Goal: Transaction & Acquisition: Purchase product/service

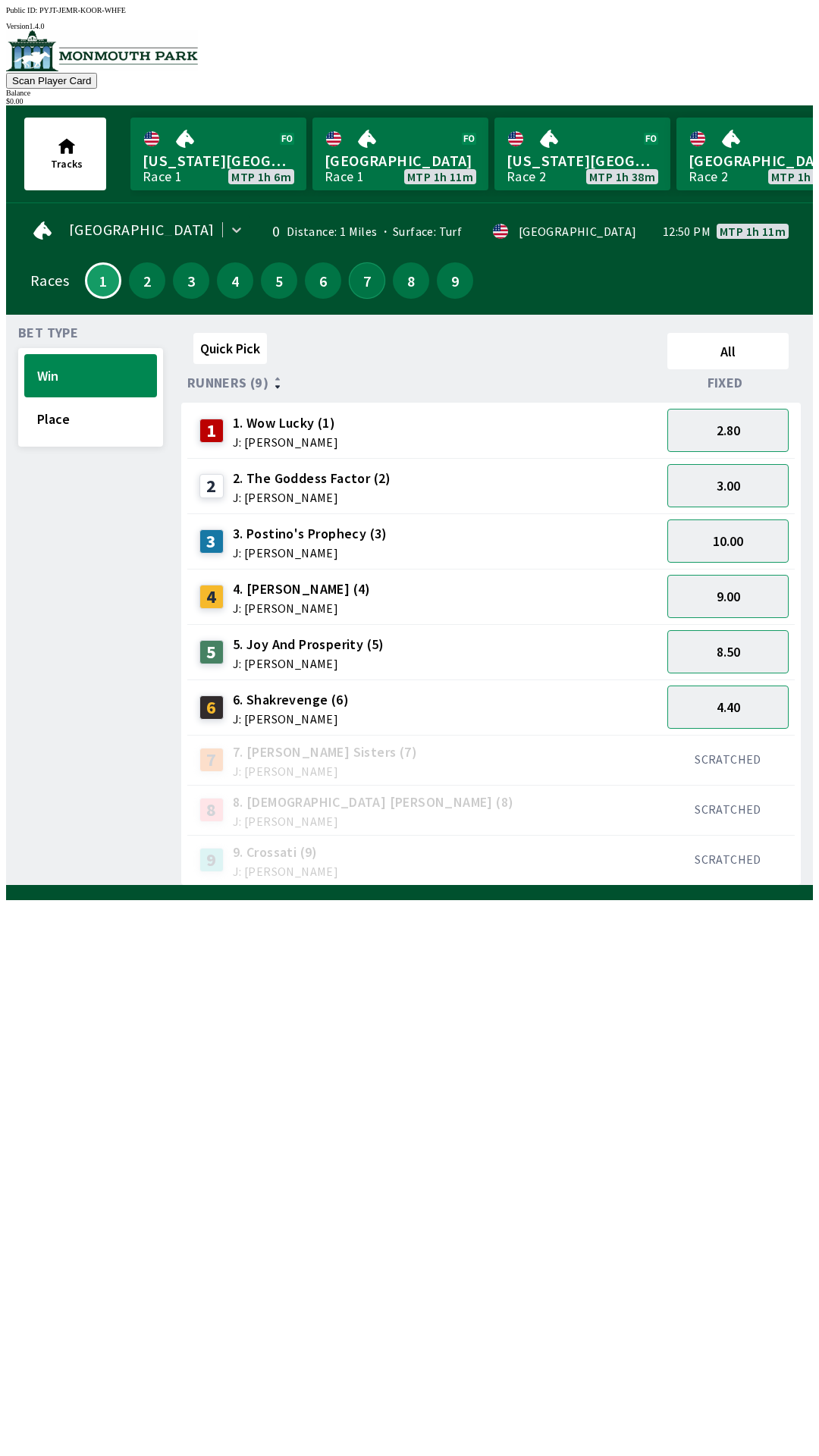
click at [366, 275] on button "7" at bounding box center [367, 280] width 36 height 36
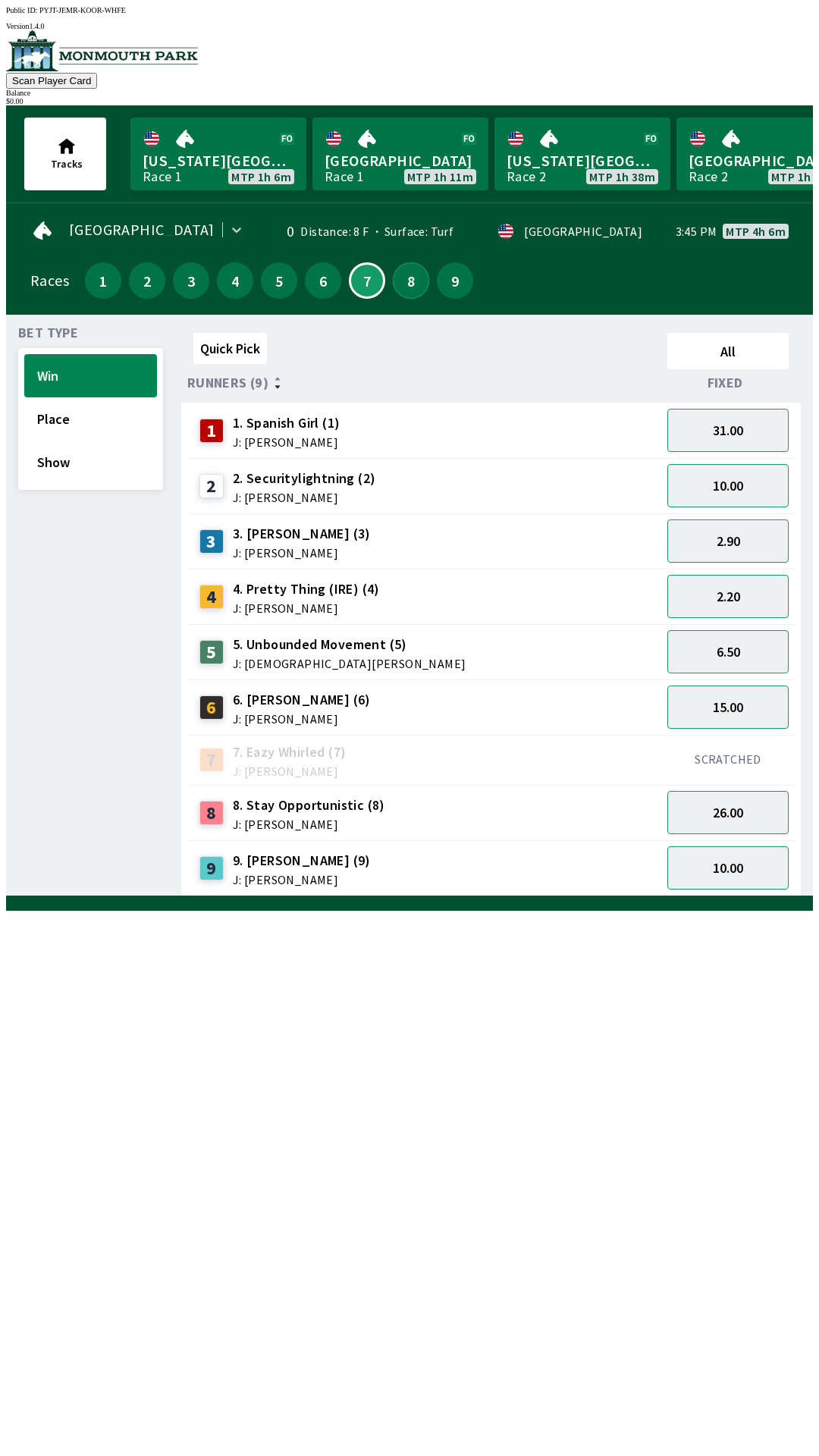
click at [409, 286] on button "8" at bounding box center [411, 280] width 36 height 36
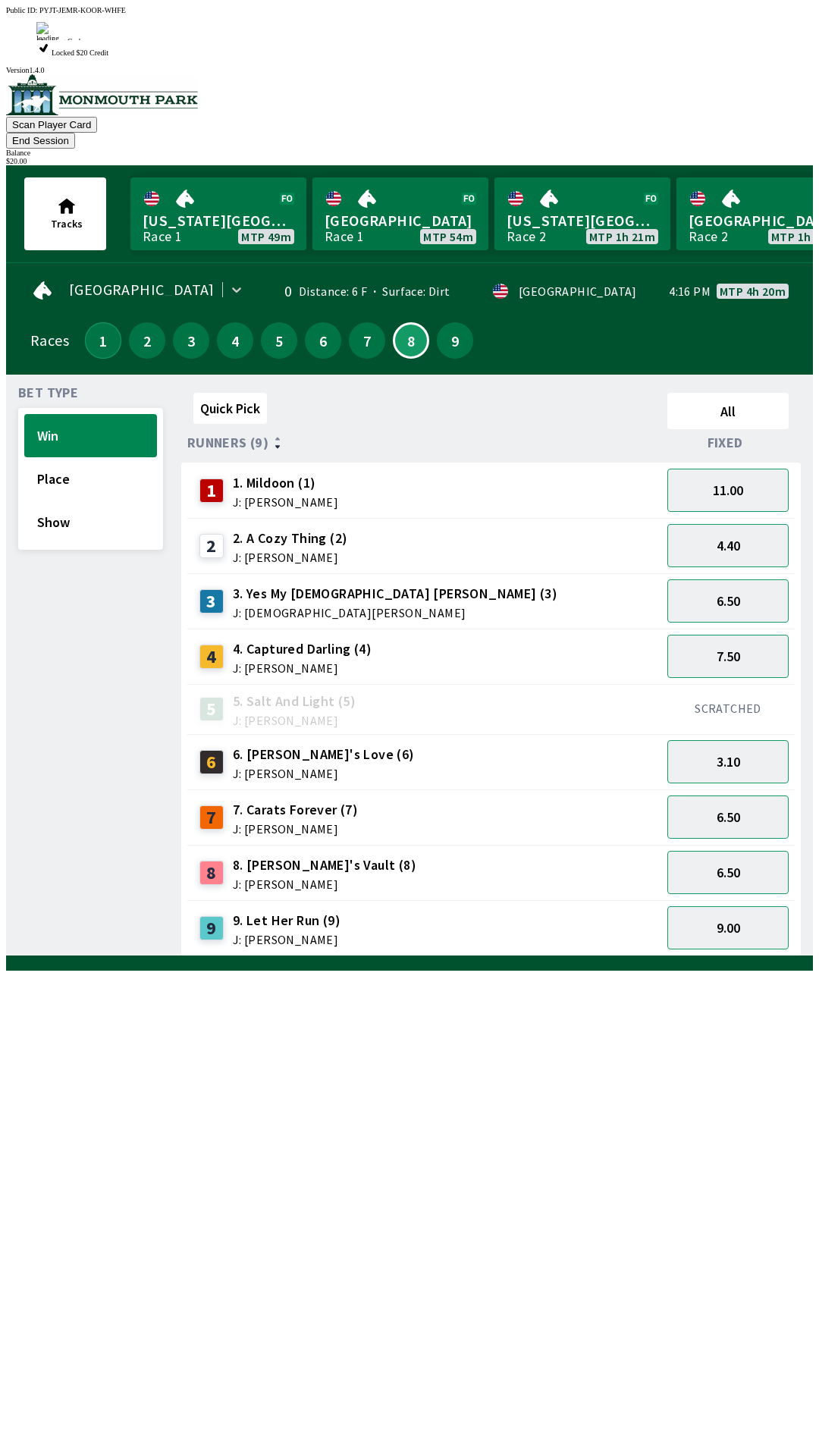
click at [98, 322] on button "1" at bounding box center [103, 340] width 36 height 36
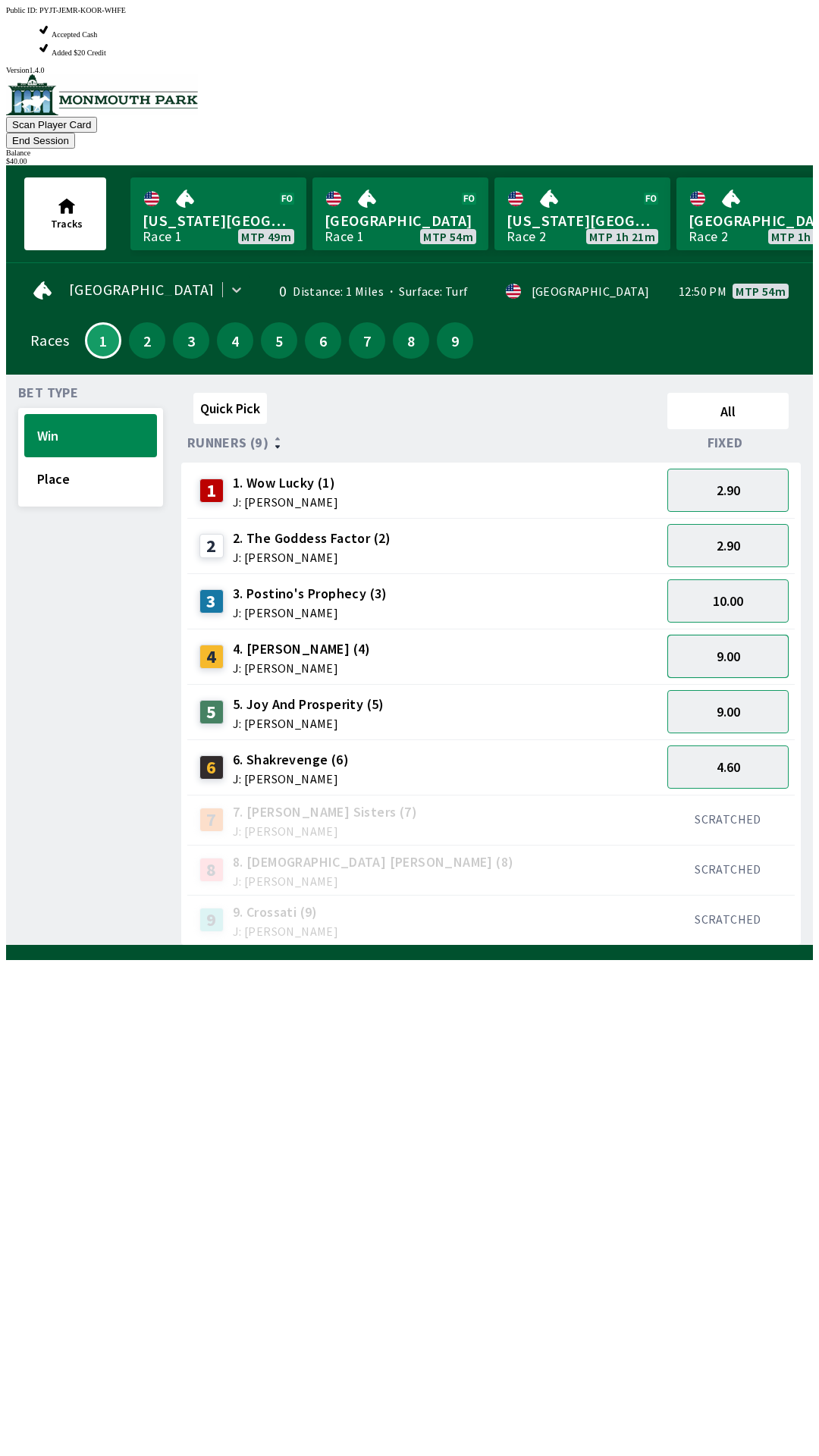
click at [758, 634] on button "9.00" at bounding box center [728, 656] width 122 height 43
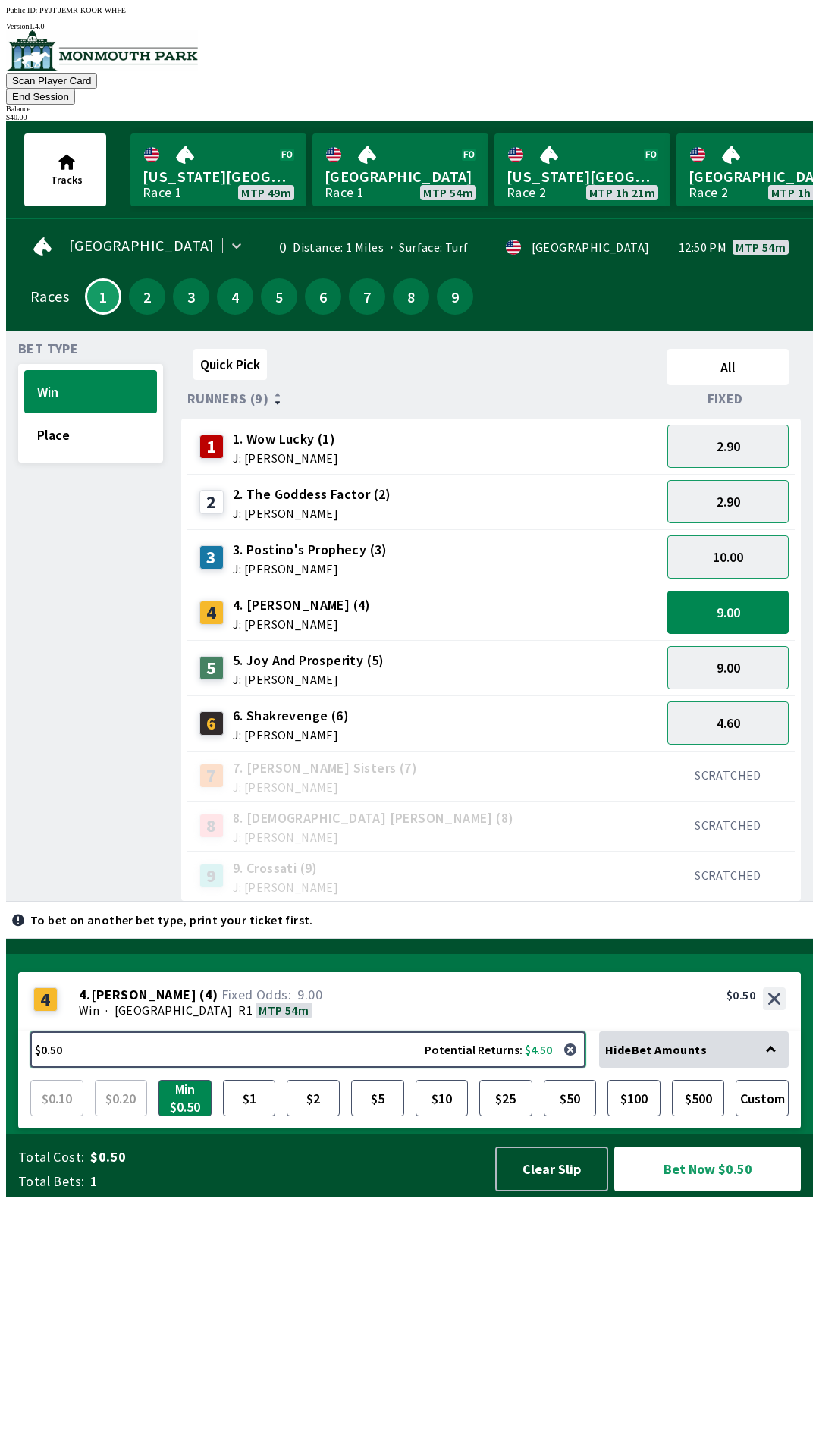
click at [515, 1068] on button "$0.50 Potential Returns: $4.50" at bounding box center [307, 1050] width 555 height 36
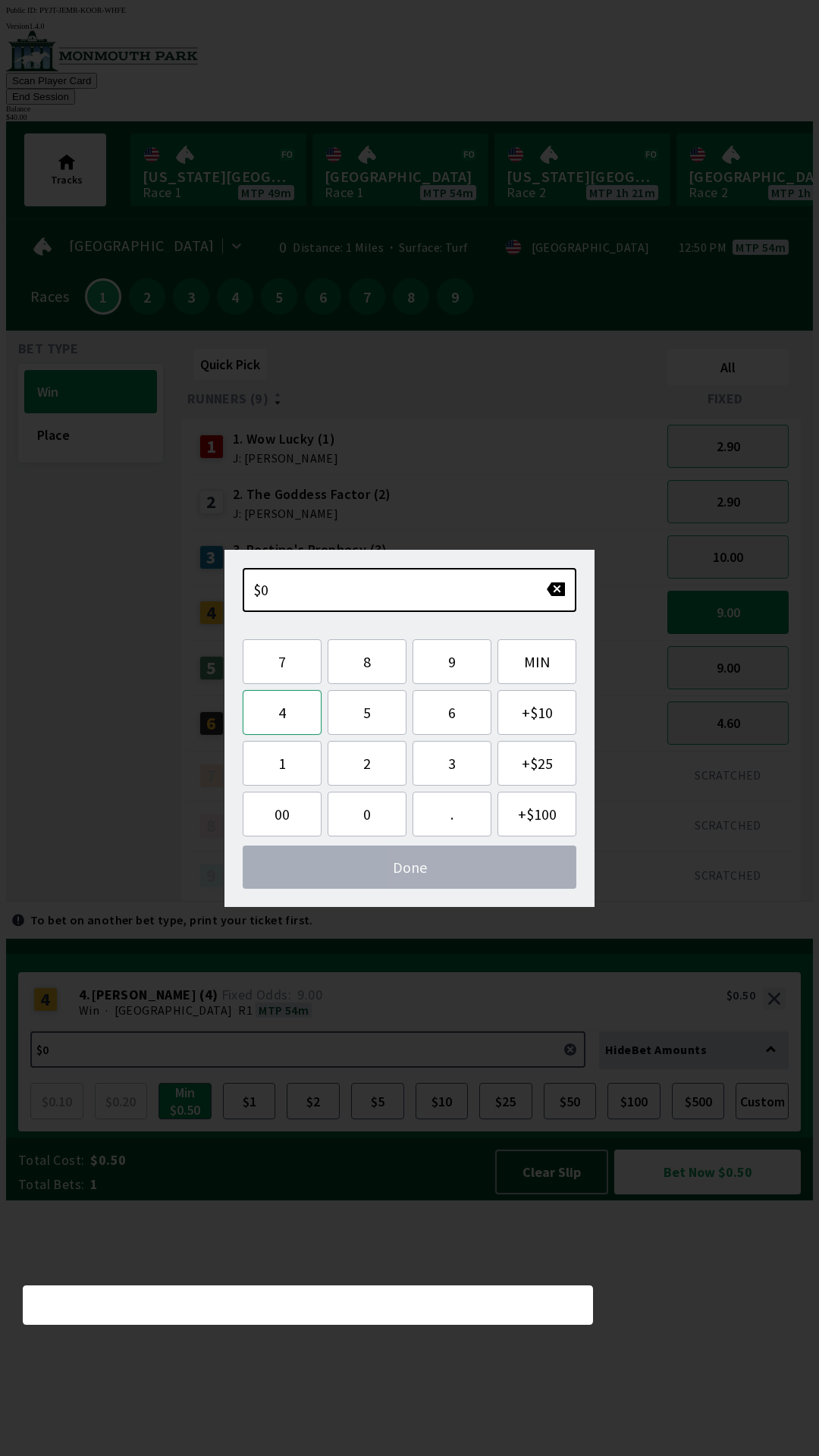
click at [282, 712] on button "4" at bounding box center [282, 713] width 79 height 45
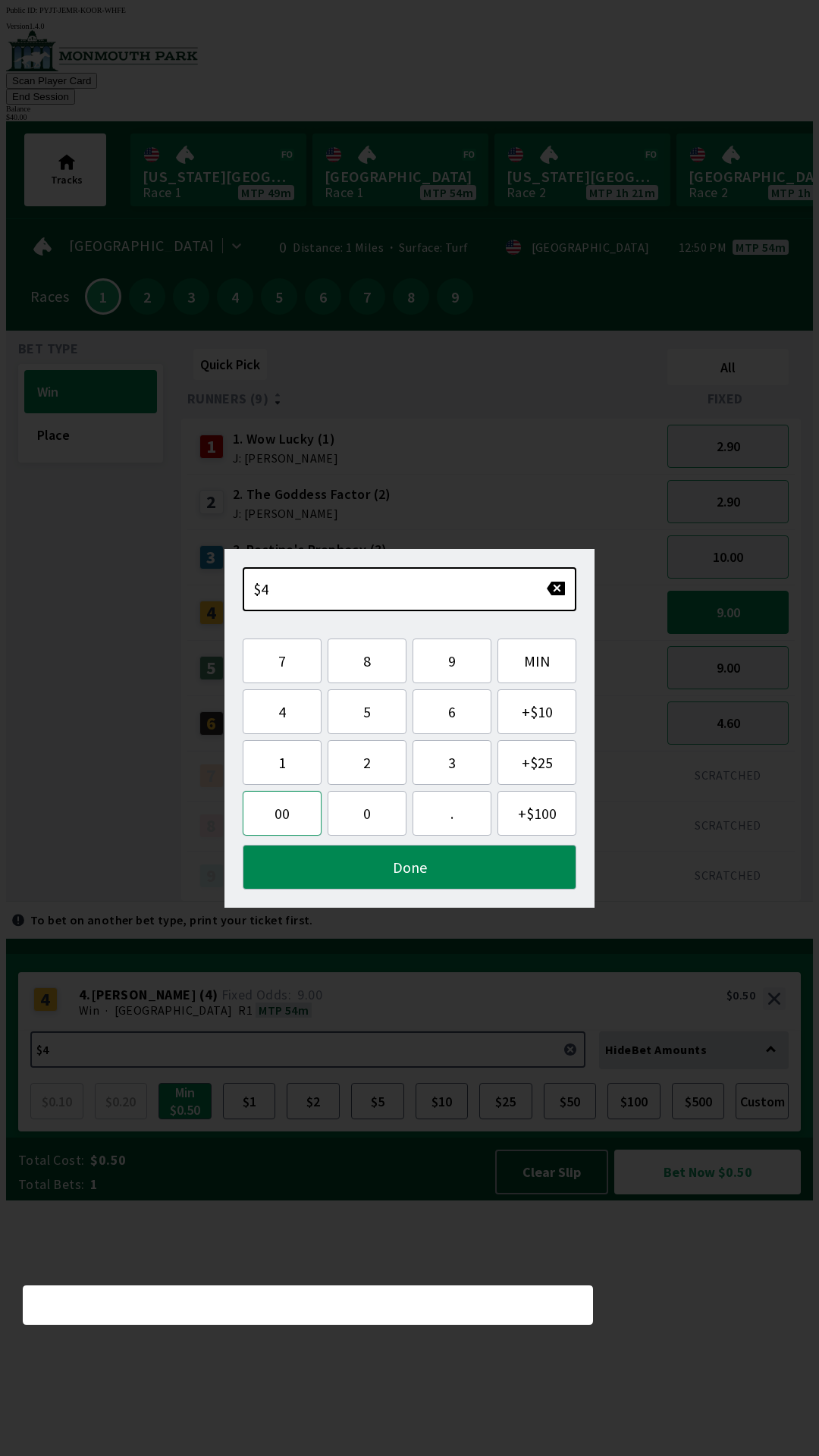
click at [290, 814] on button "00" at bounding box center [282, 813] width 79 height 45
click at [554, 592] on button "button" at bounding box center [555, 588] width 20 height 15
click at [446, 867] on button "Done" at bounding box center [409, 867] width 333 height 45
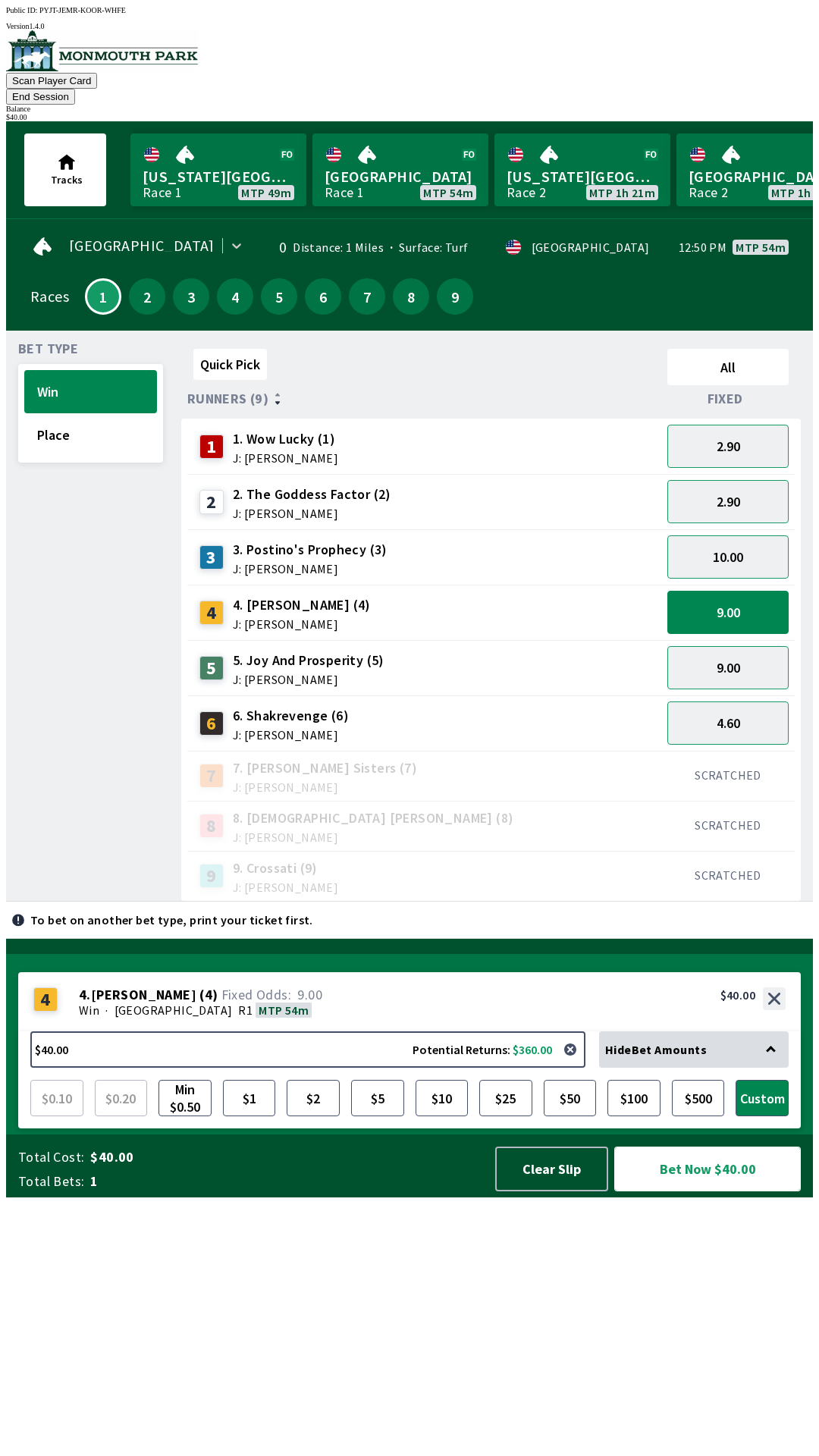
click at [693, 1191] on button "Bet Now $40.00" at bounding box center [708, 1168] width 186 height 45
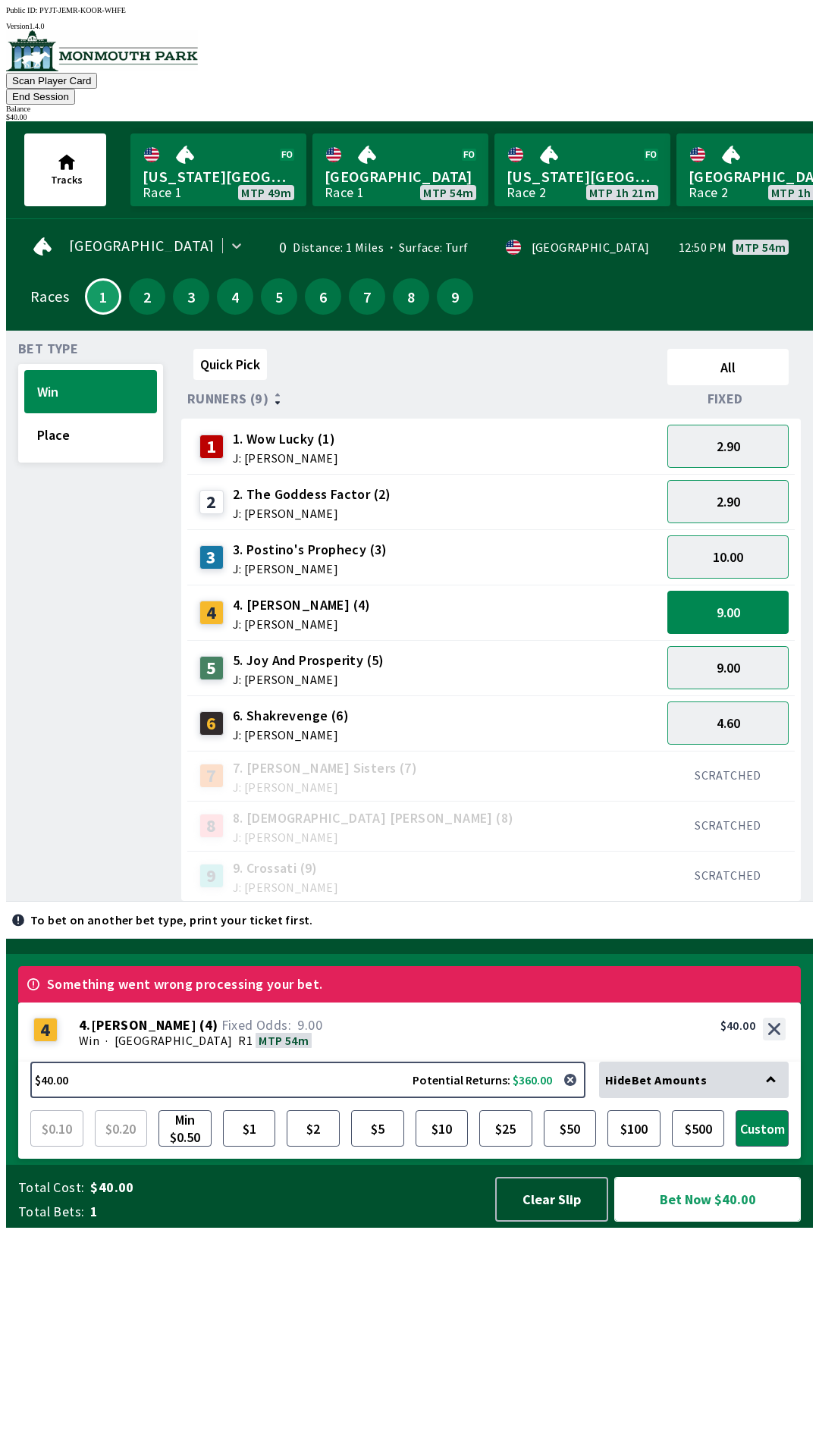
click at [773, 1222] on button "Bet Now $40.00" at bounding box center [708, 1199] width 186 height 45
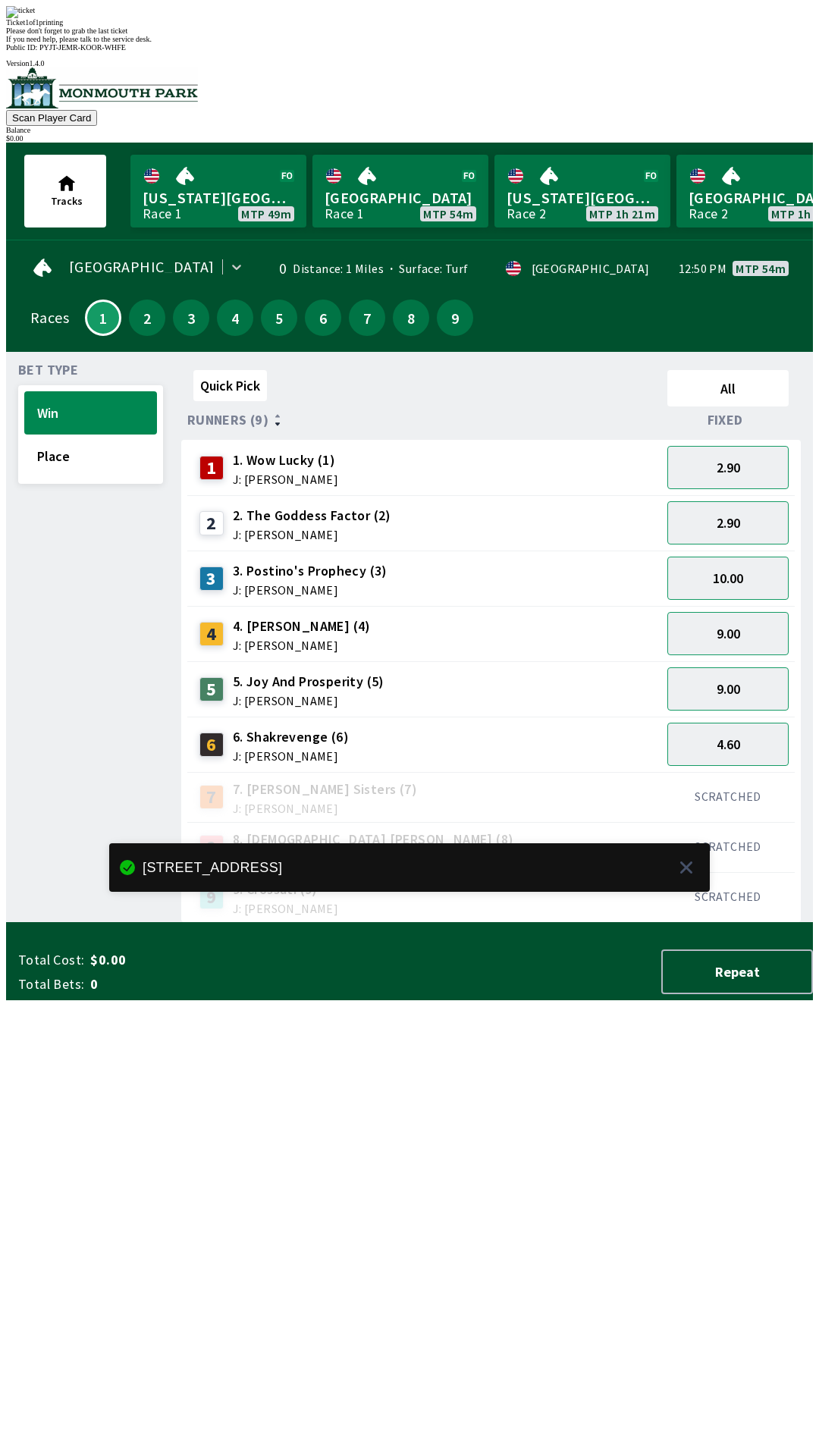
click at [716, 923] on div "Quick Pick All Runners (9) Fixed 1 1. Wow Lucky (1) J: [PERSON_NAME] 2.90 2 2. …" at bounding box center [497, 644] width 632 height 559
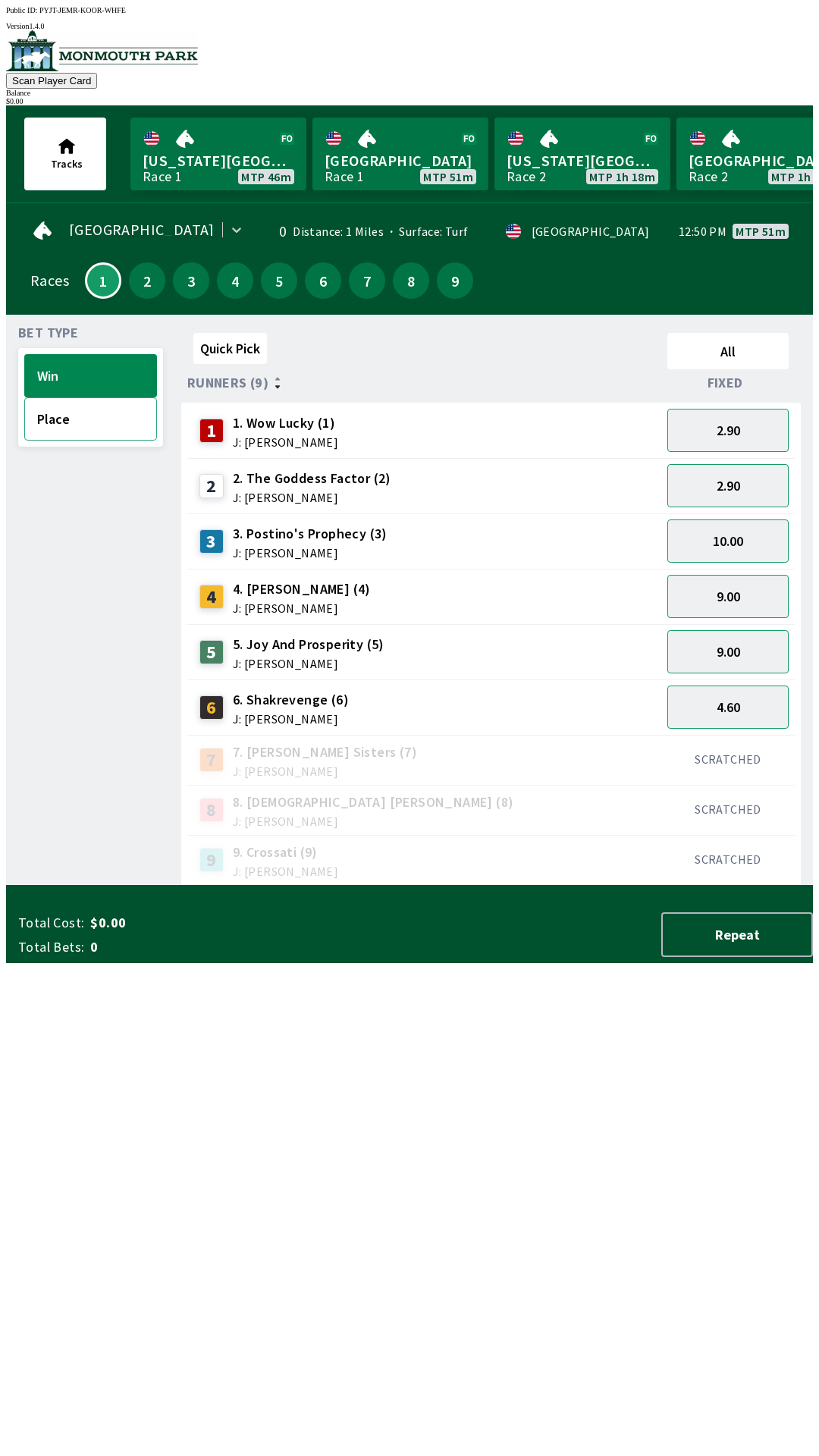
click at [105, 424] on button "Place" at bounding box center [91, 419] width 133 height 43
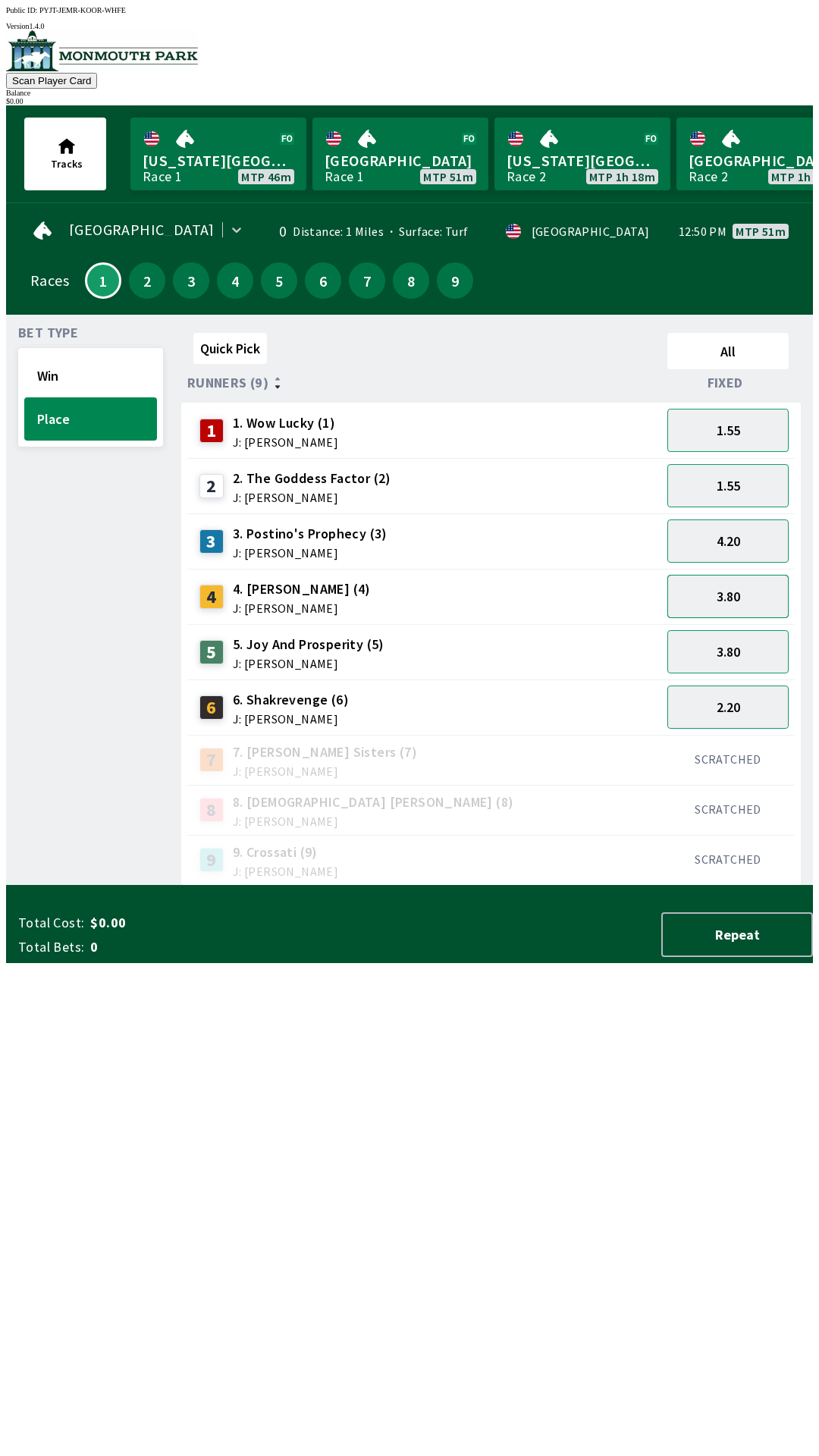
click at [764, 588] on button "3.80" at bounding box center [728, 596] width 122 height 43
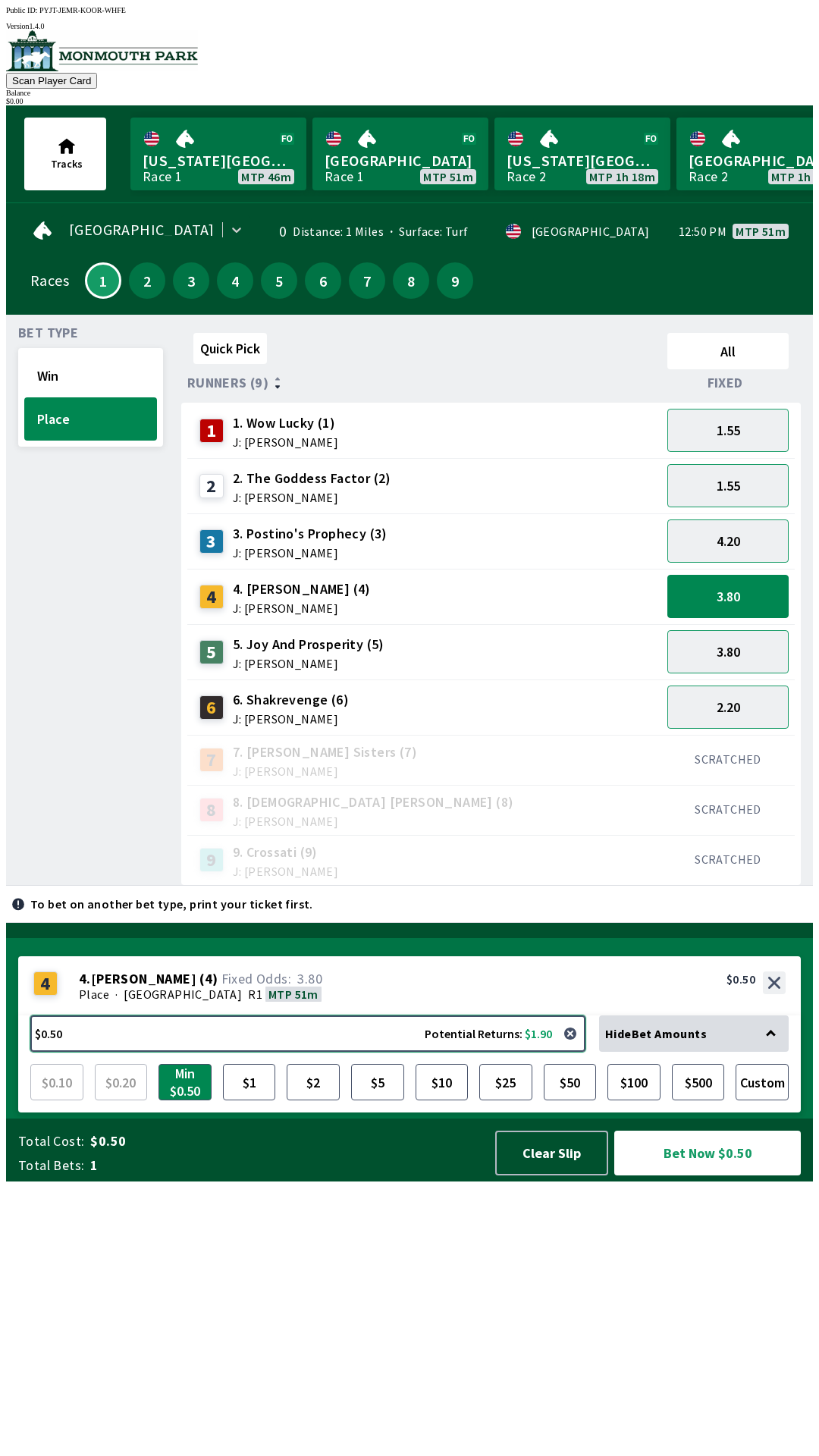
click at [351, 1052] on button "$0.50 Potential Returns: $1.90" at bounding box center [307, 1033] width 555 height 36
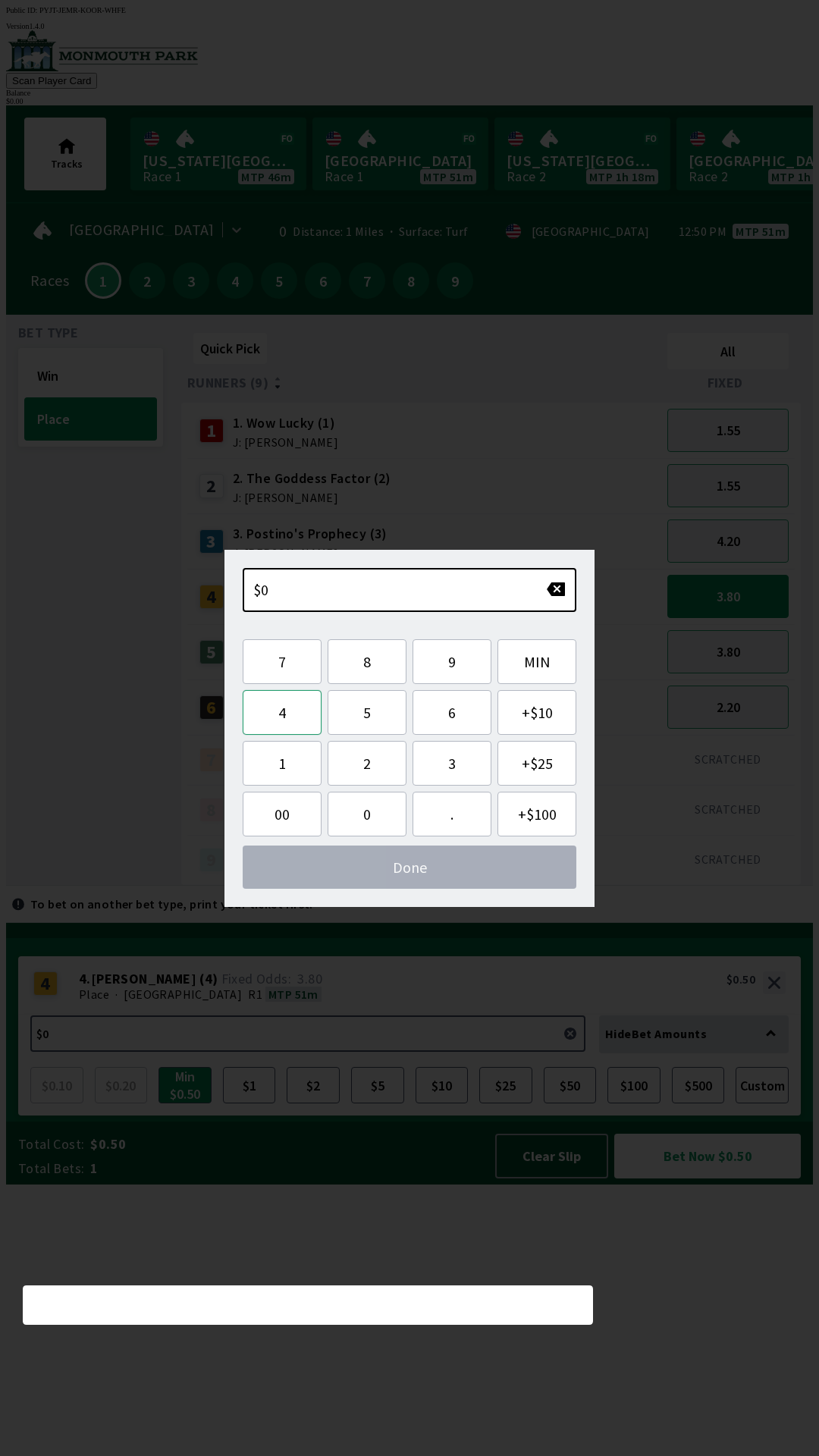
click at [282, 712] on button "4" at bounding box center [282, 713] width 79 height 45
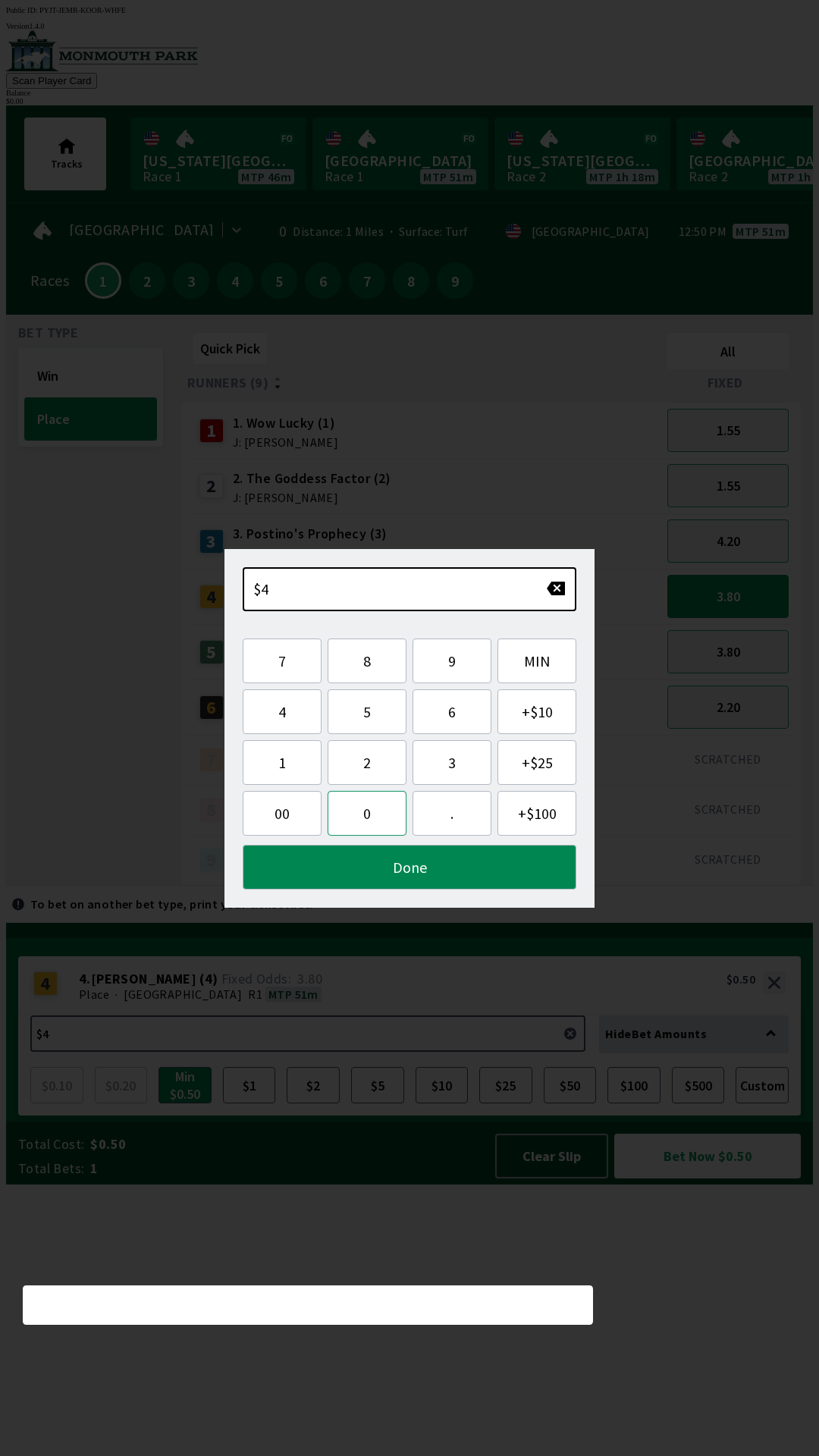
click at [366, 811] on button "0" at bounding box center [367, 813] width 79 height 45
click at [455, 867] on button "Done" at bounding box center [409, 867] width 333 height 45
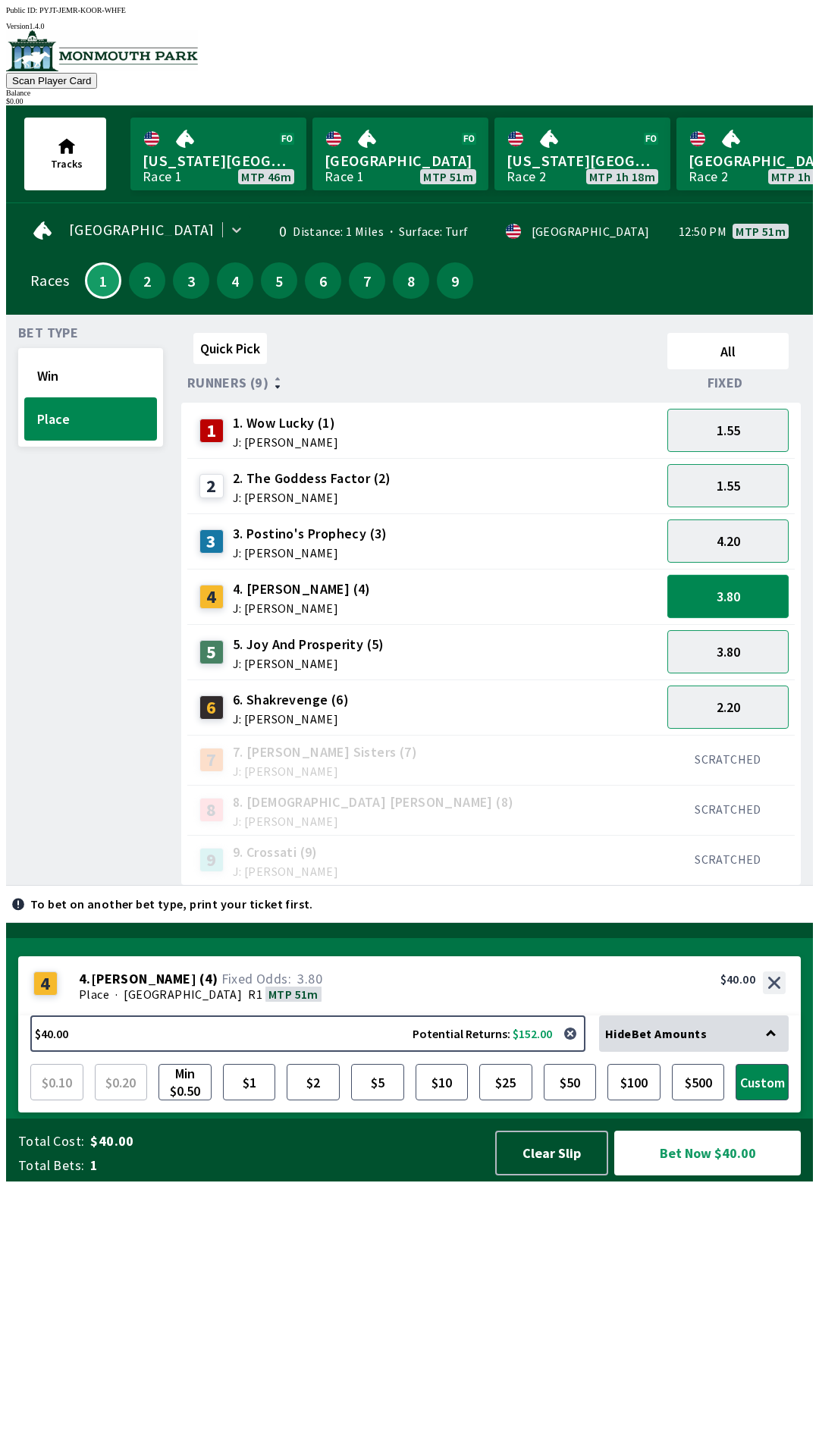
click at [754, 590] on button "3.80" at bounding box center [728, 596] width 122 height 43
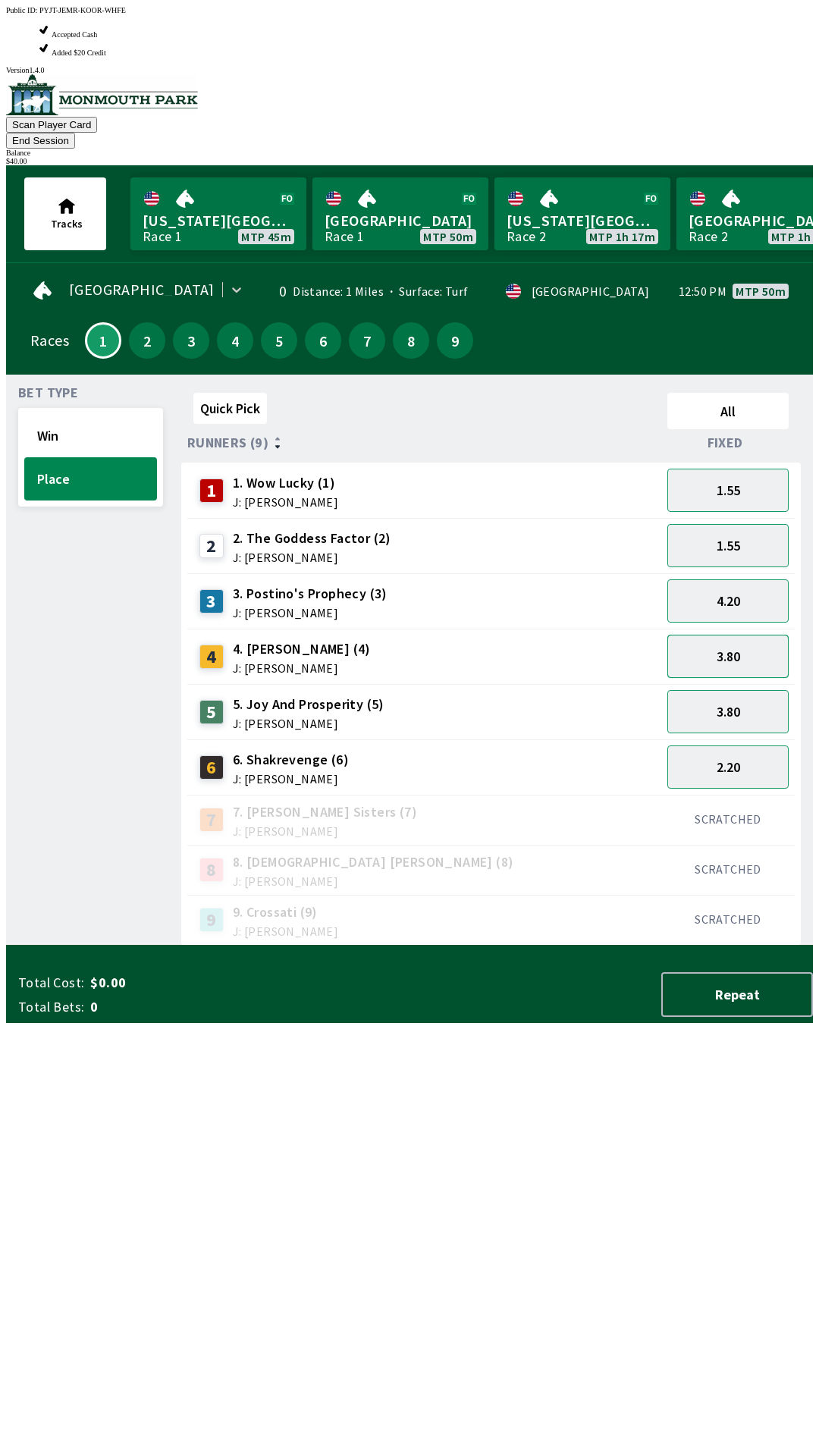
click at [738, 634] on button "3.80" at bounding box center [728, 656] width 122 height 43
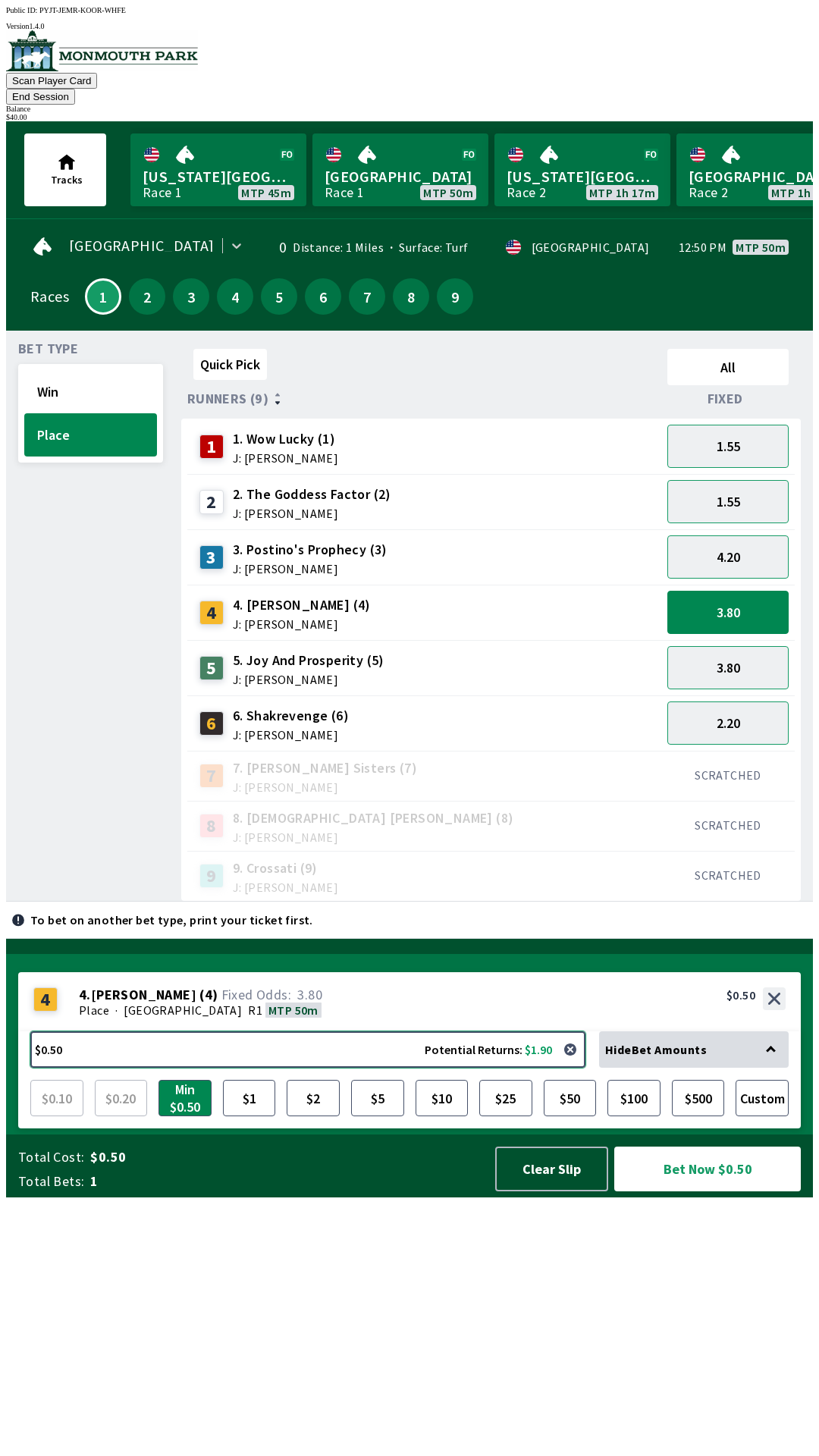
click at [415, 1068] on button "$0.50 Potential Returns: $1.90" at bounding box center [307, 1050] width 555 height 36
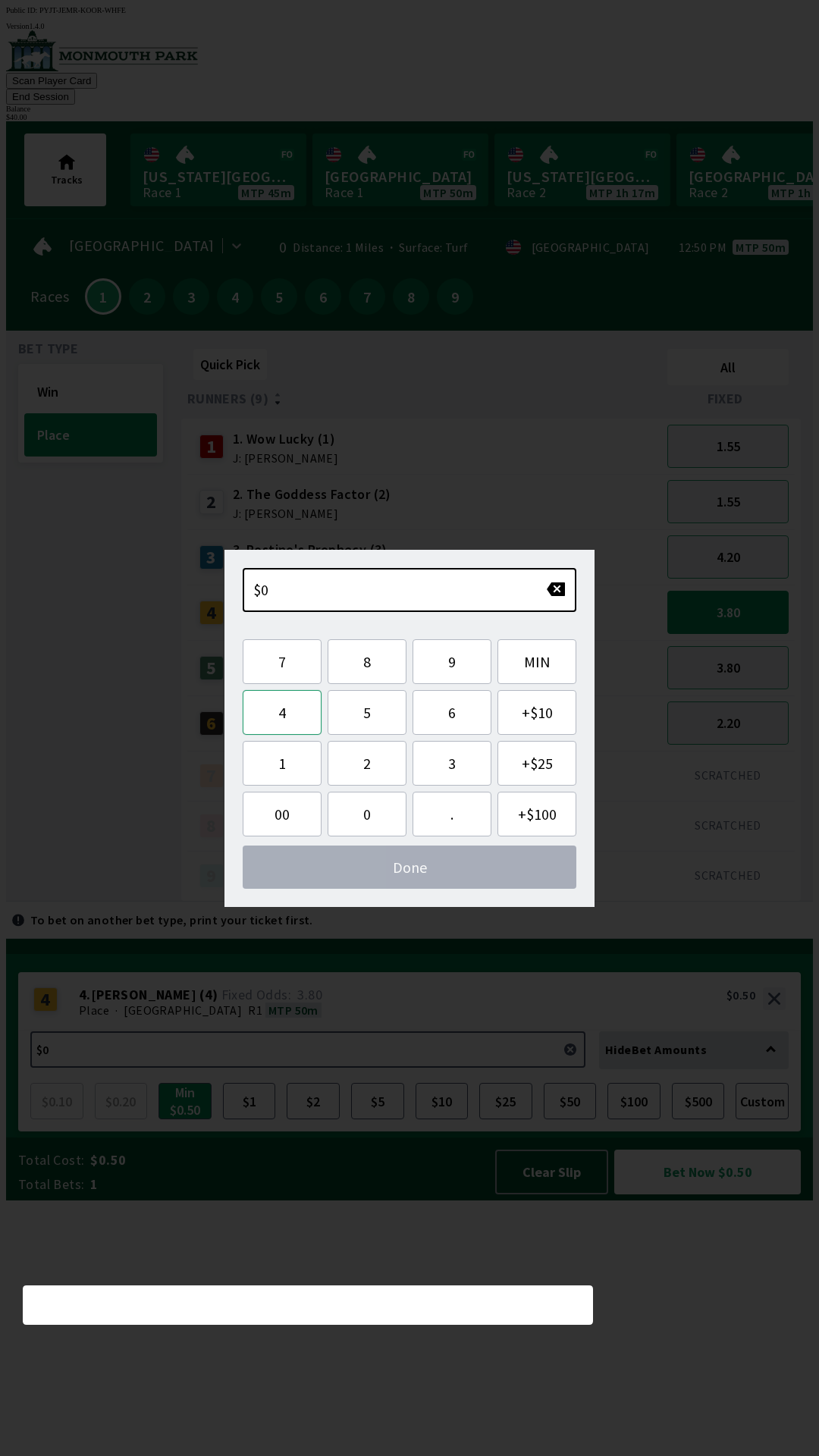
click at [300, 704] on button "4" at bounding box center [282, 713] width 79 height 45
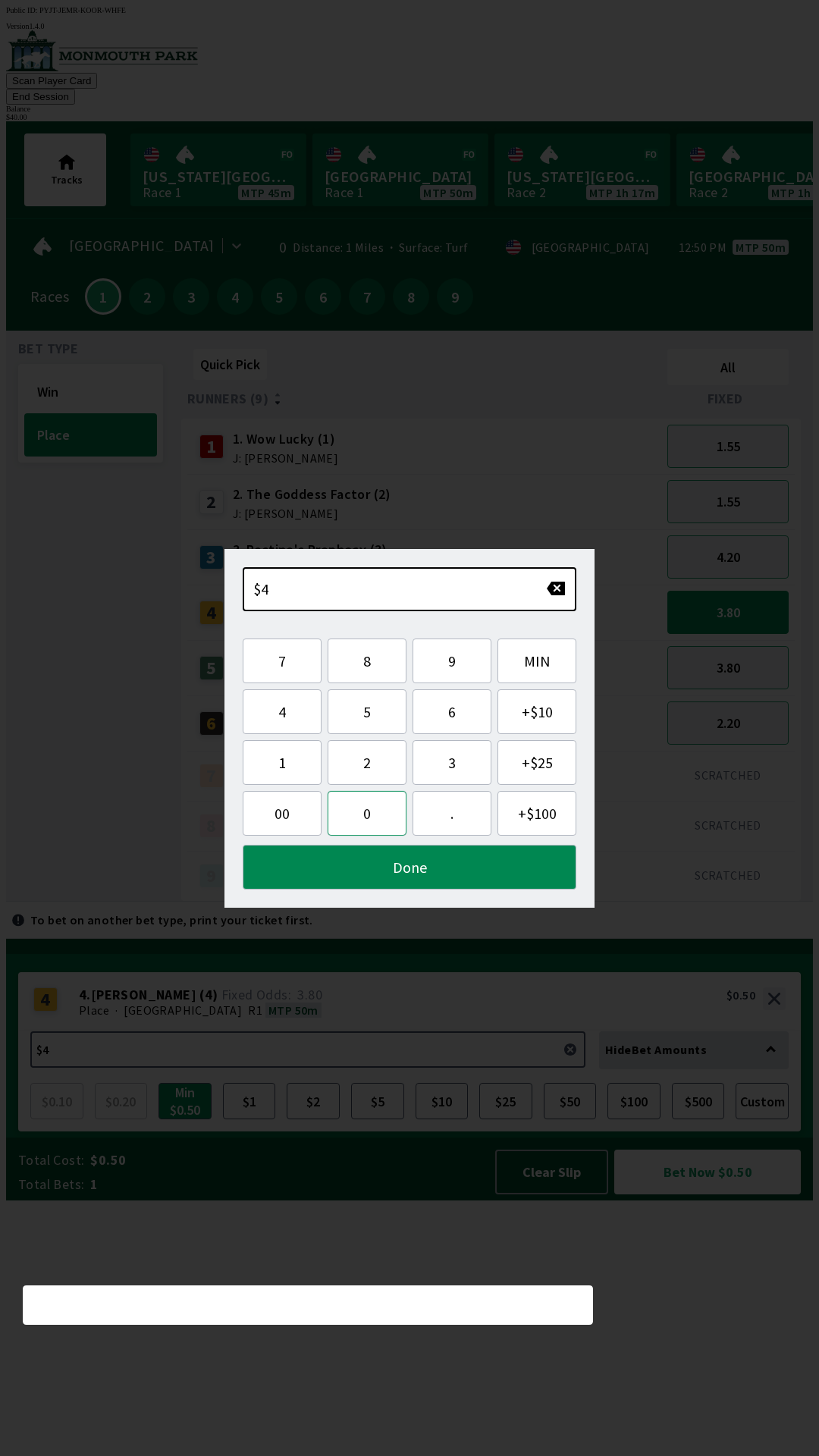
click at [368, 815] on button "0" at bounding box center [367, 813] width 79 height 45
click at [450, 868] on button "Done" at bounding box center [409, 867] width 333 height 45
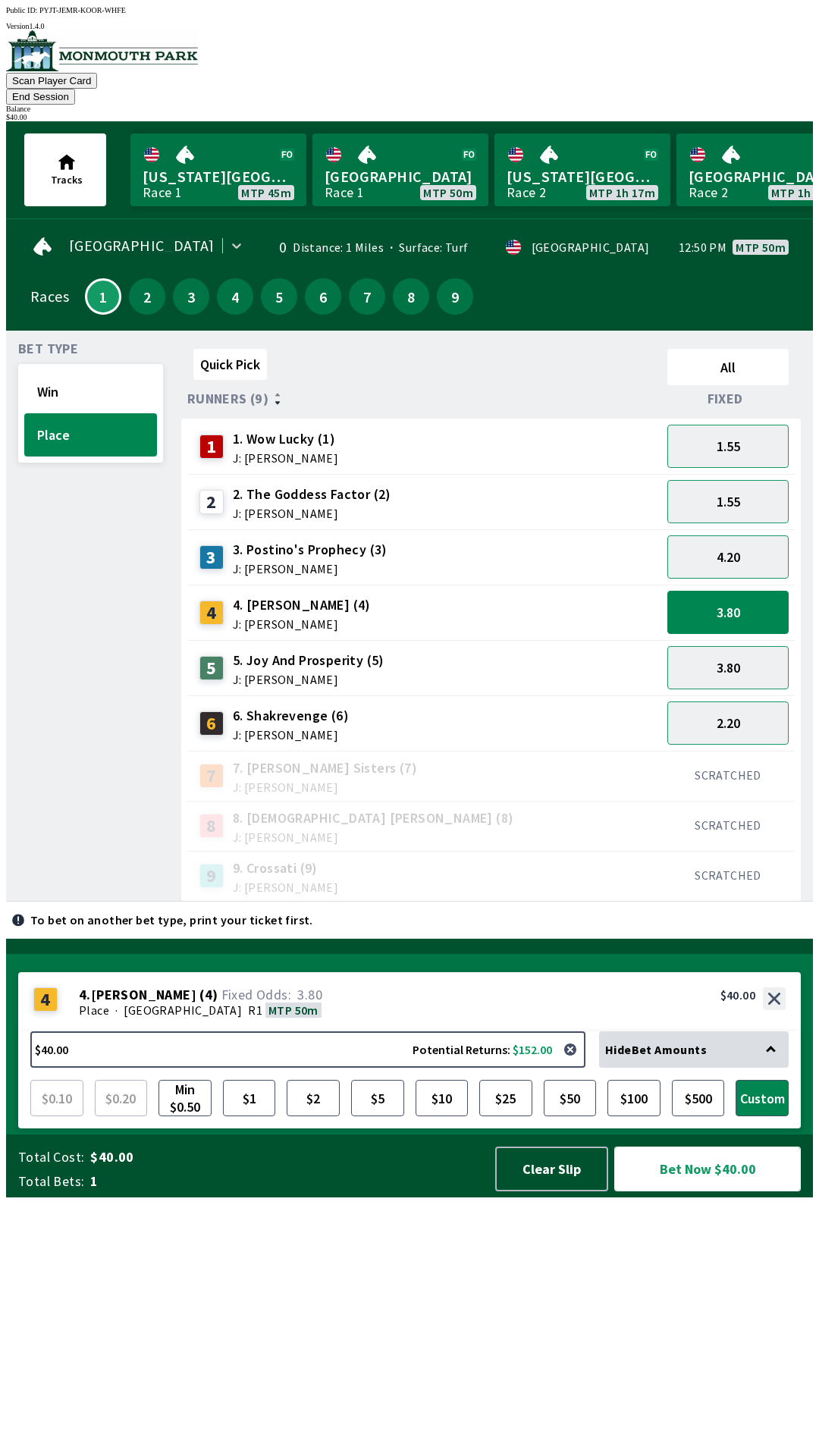
click at [701, 1191] on button "Bet Now $40.00" at bounding box center [708, 1168] width 186 height 45
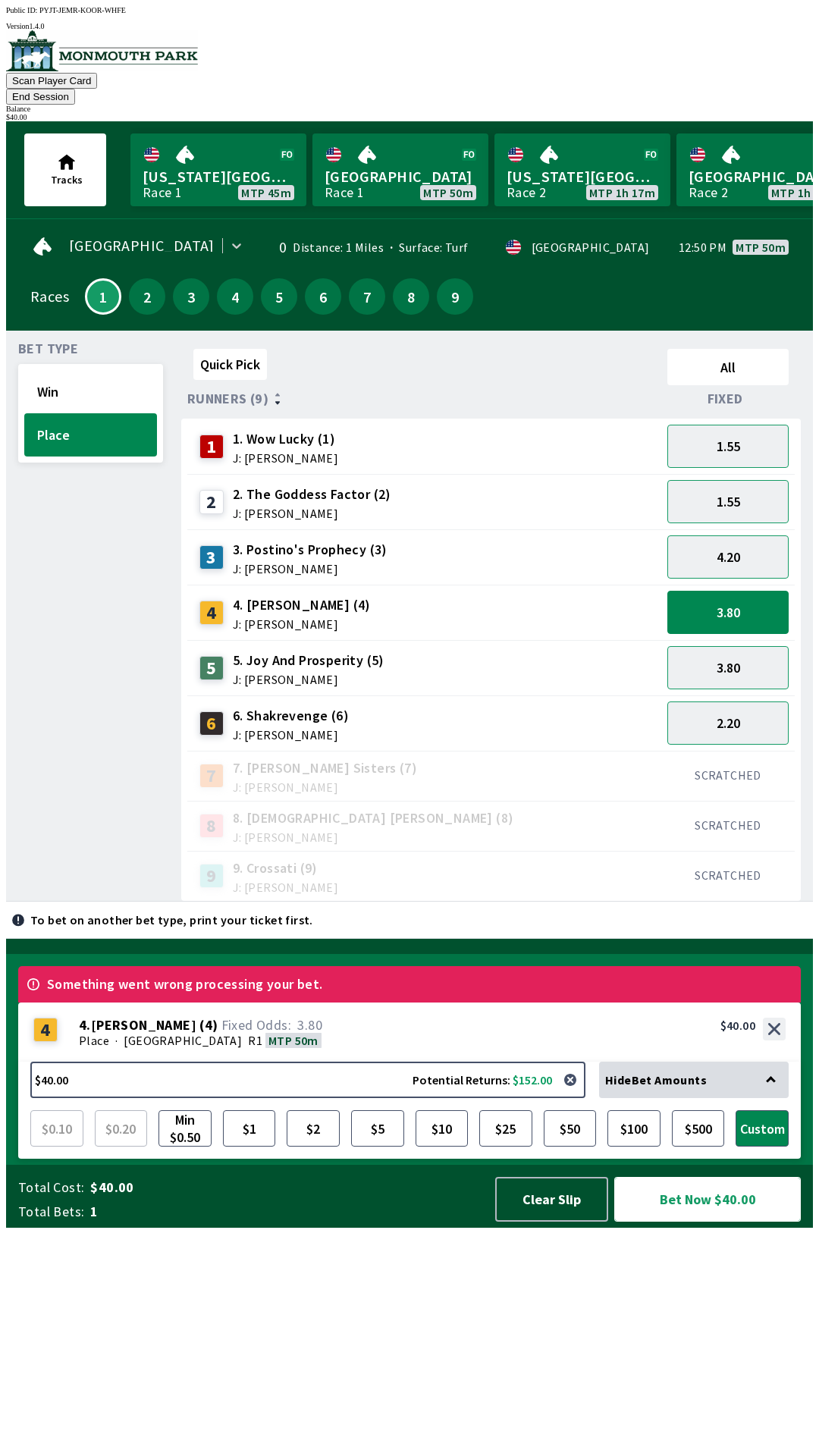
click at [746, 1222] on button "Bet Now $40.00" at bounding box center [708, 1199] width 186 height 45
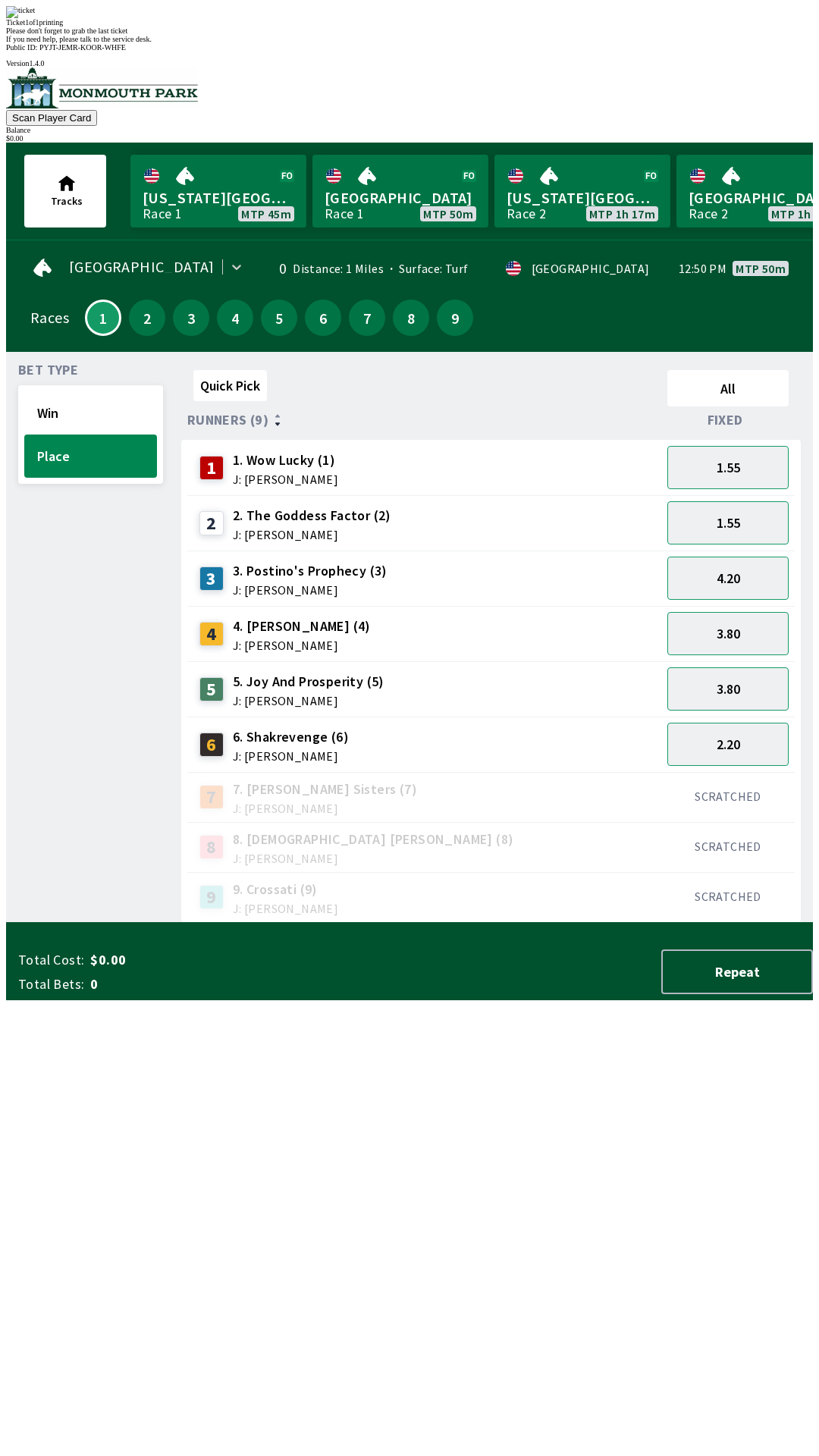
click at [581, 923] on div "Quick Pick All Runners (9) Fixed 1 1. Wow Lucky (1) J: [PERSON_NAME] 1.55 2 2. …" at bounding box center [497, 644] width 632 height 559
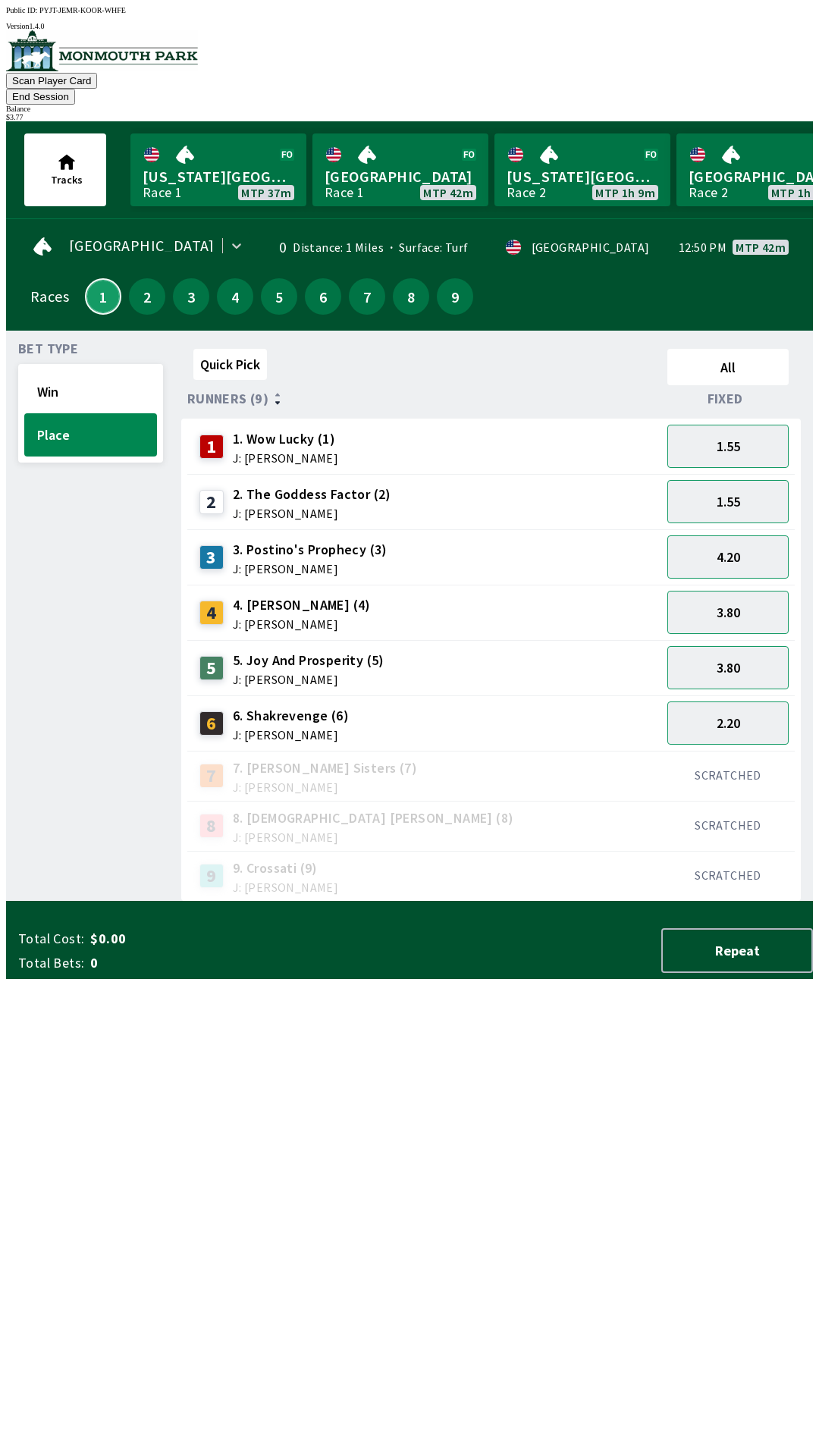
click at [92, 284] on button "1" at bounding box center [103, 296] width 36 height 36
click at [740, 425] on button "1.55" at bounding box center [728, 446] width 122 height 43
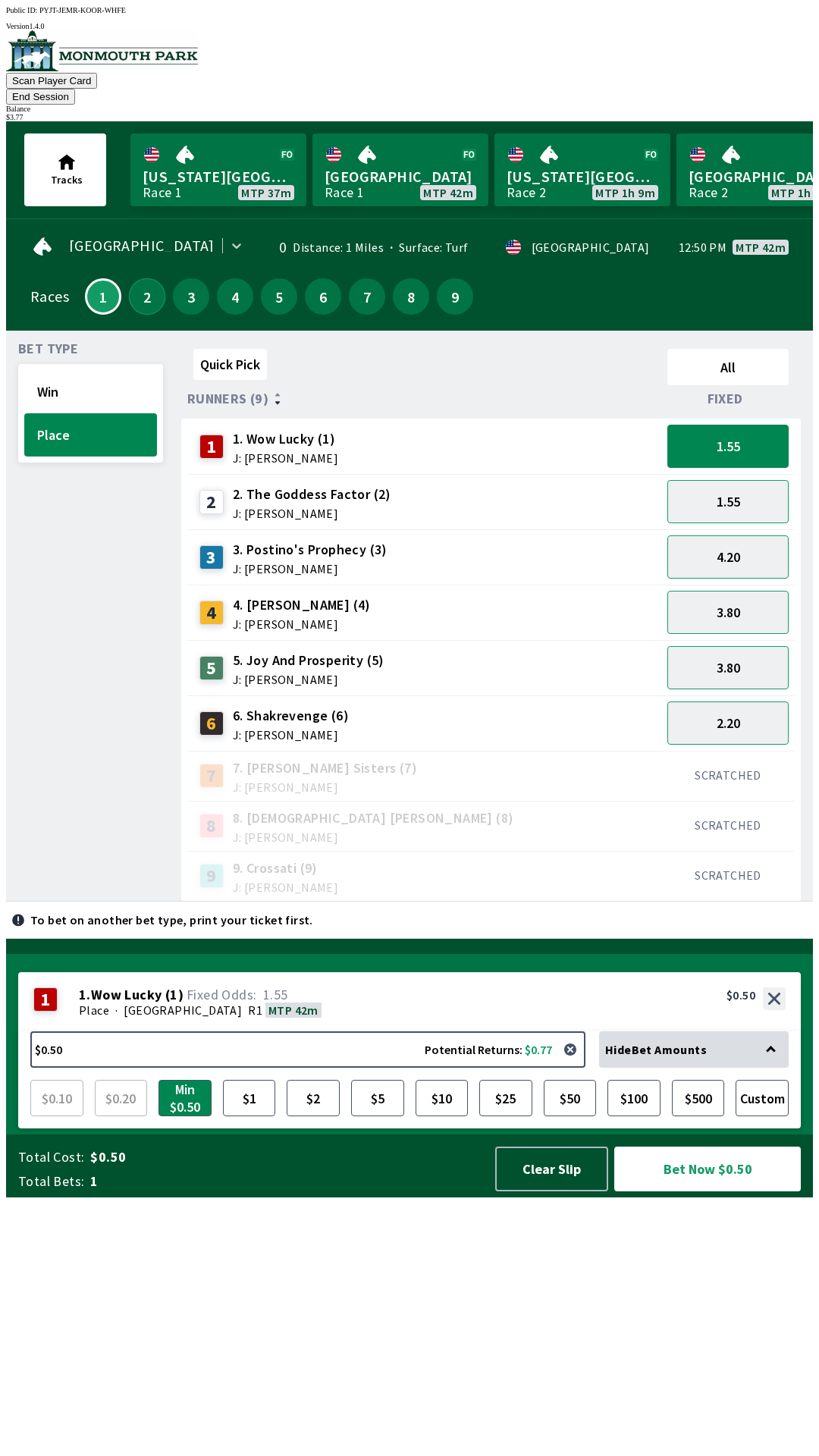
click at [137, 288] on button "2" at bounding box center [147, 296] width 36 height 36
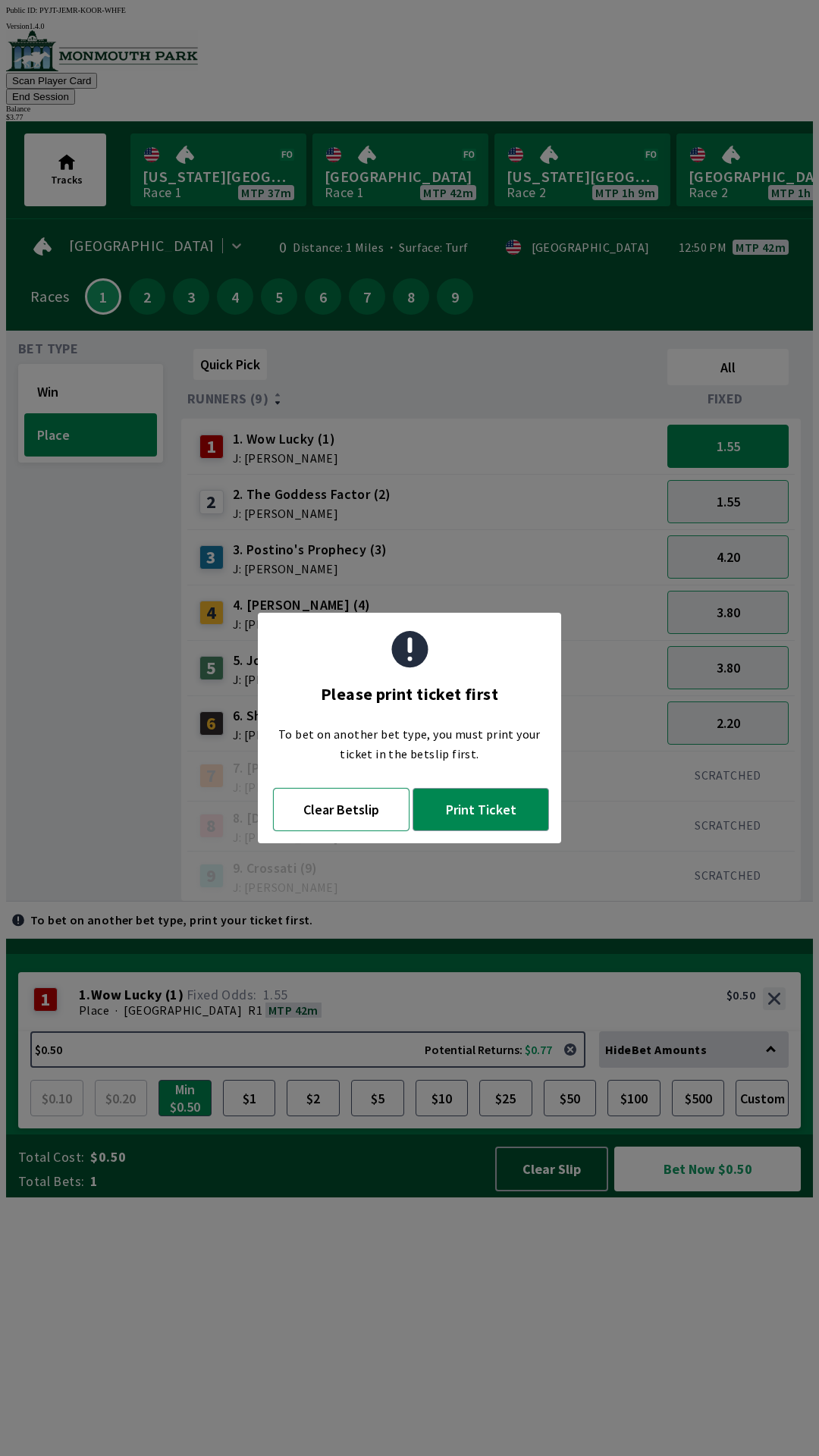
click at [358, 810] on button "Clear Betslip" at bounding box center [341, 809] width 137 height 43
click at [345, 816] on div "Quick Pick All Runners (9) Fixed 1 1. Wow Lucky (1) J: [PERSON_NAME] 1.55 2 2. …" at bounding box center [497, 623] width 632 height 559
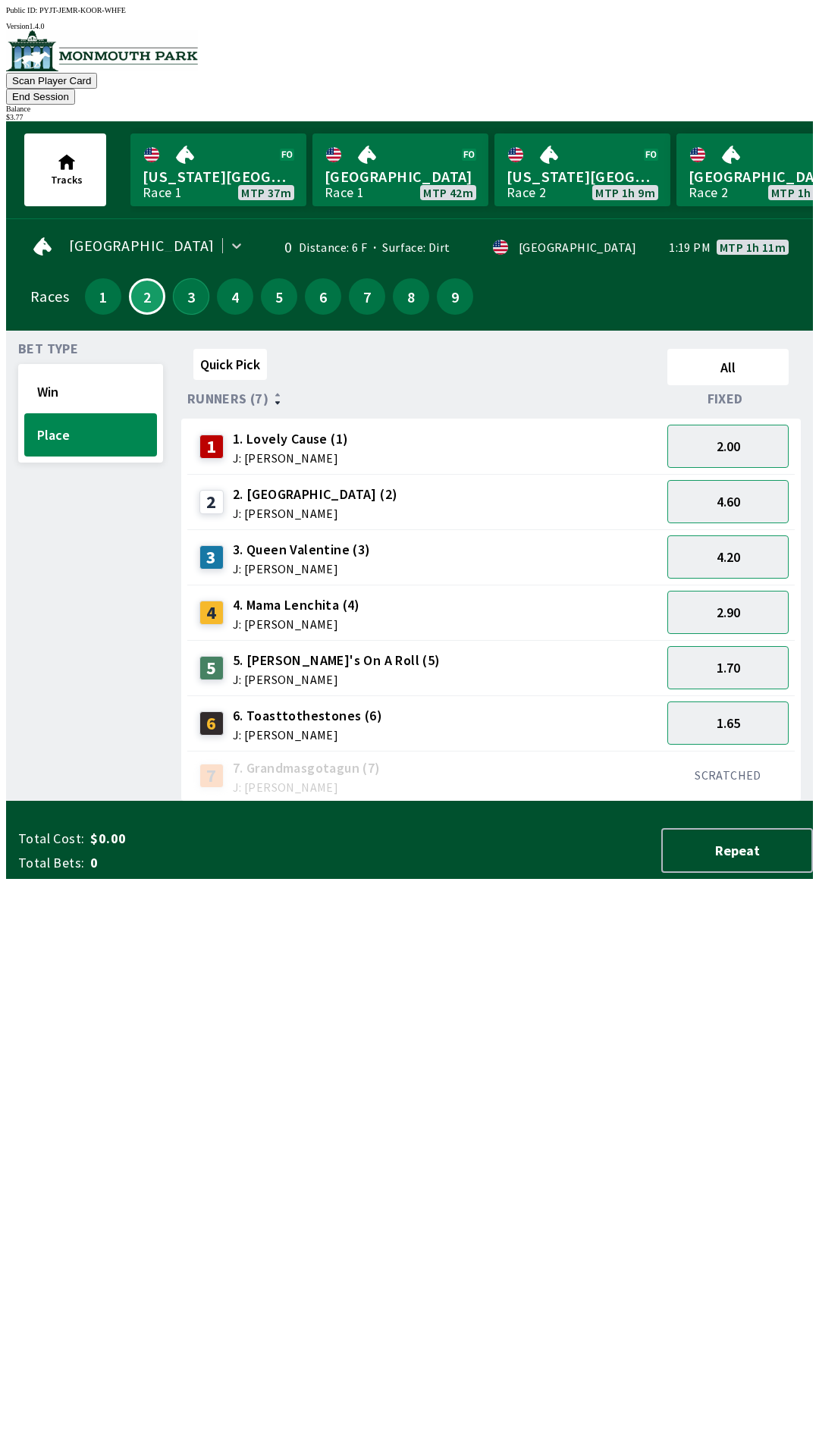
click at [181, 278] on button "3" at bounding box center [191, 296] width 36 height 36
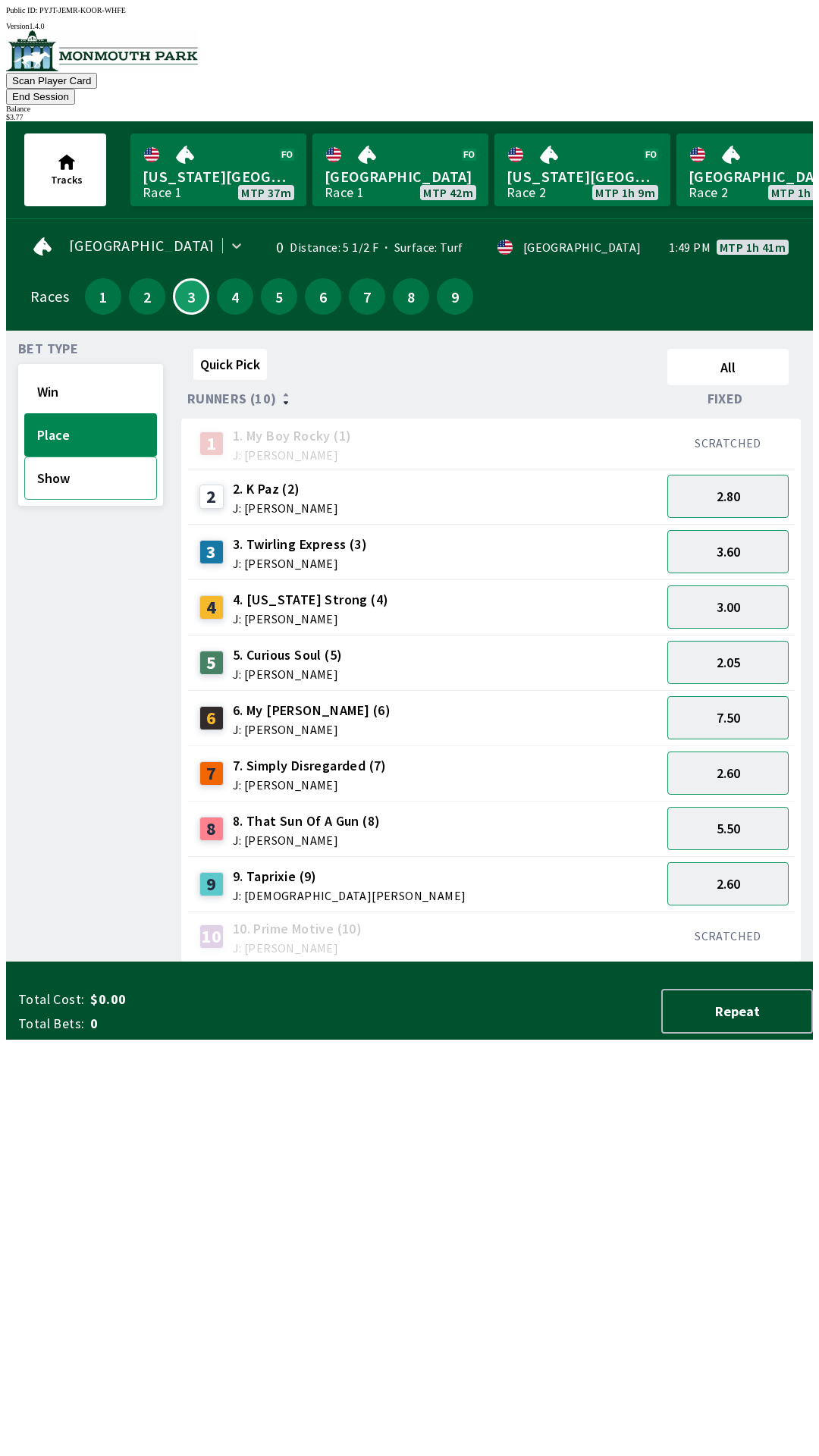
click at [85, 462] on button "Show" at bounding box center [91, 478] width 133 height 43
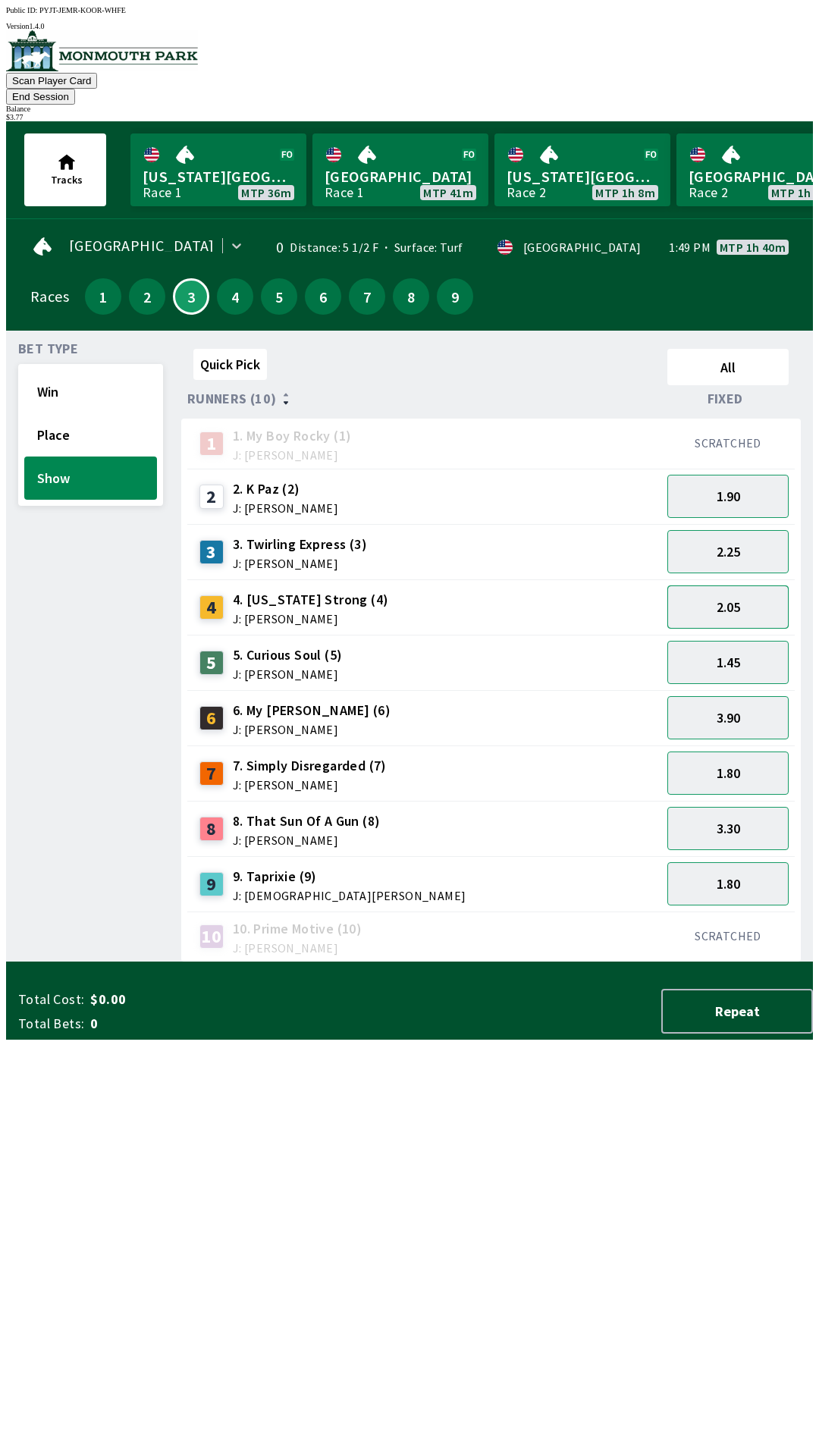
click at [759, 585] on button "2.05" at bounding box center [728, 607] width 122 height 43
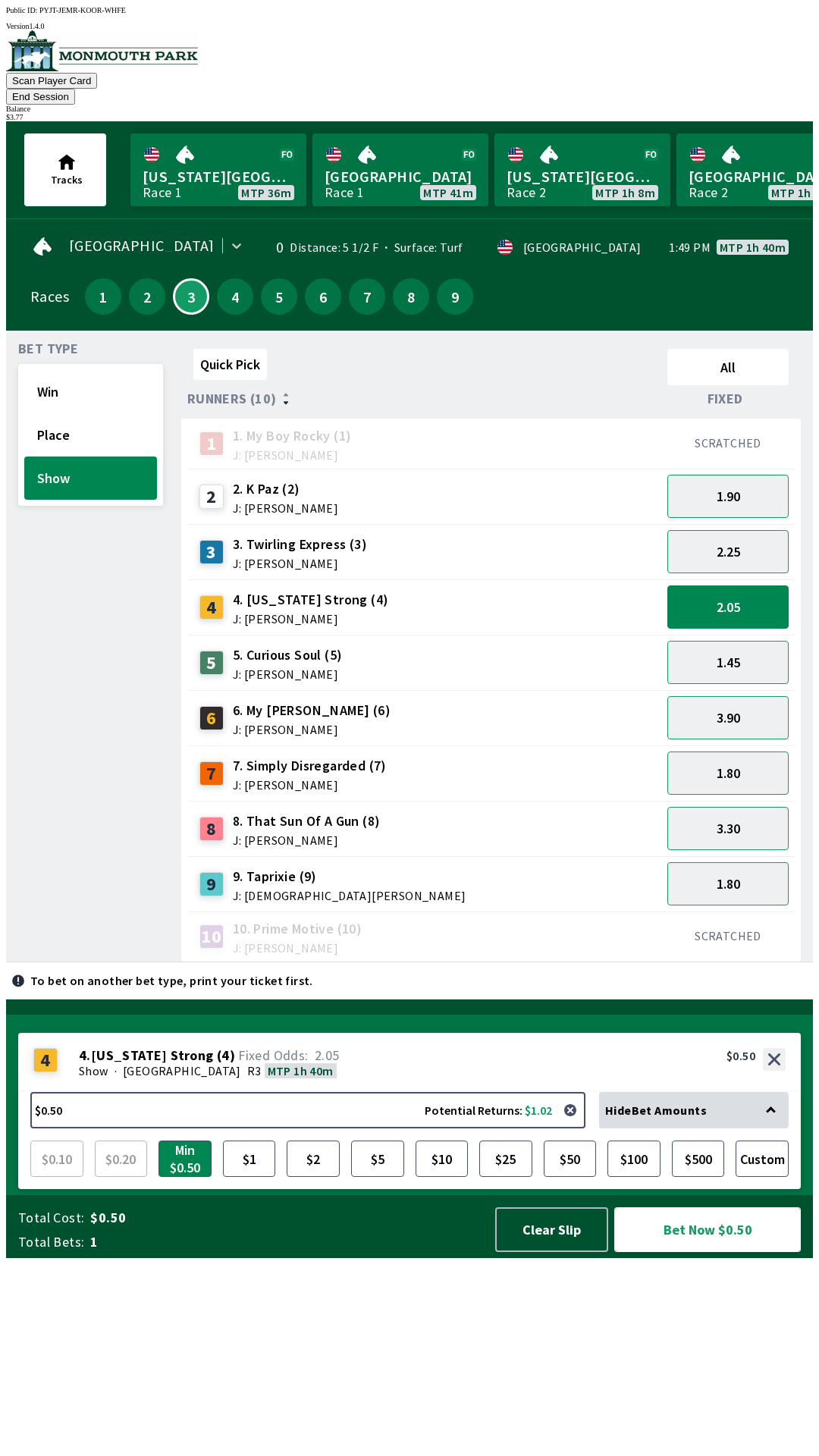
click at [691, 1252] on button "Bet Now $0.50" at bounding box center [708, 1229] width 186 height 45
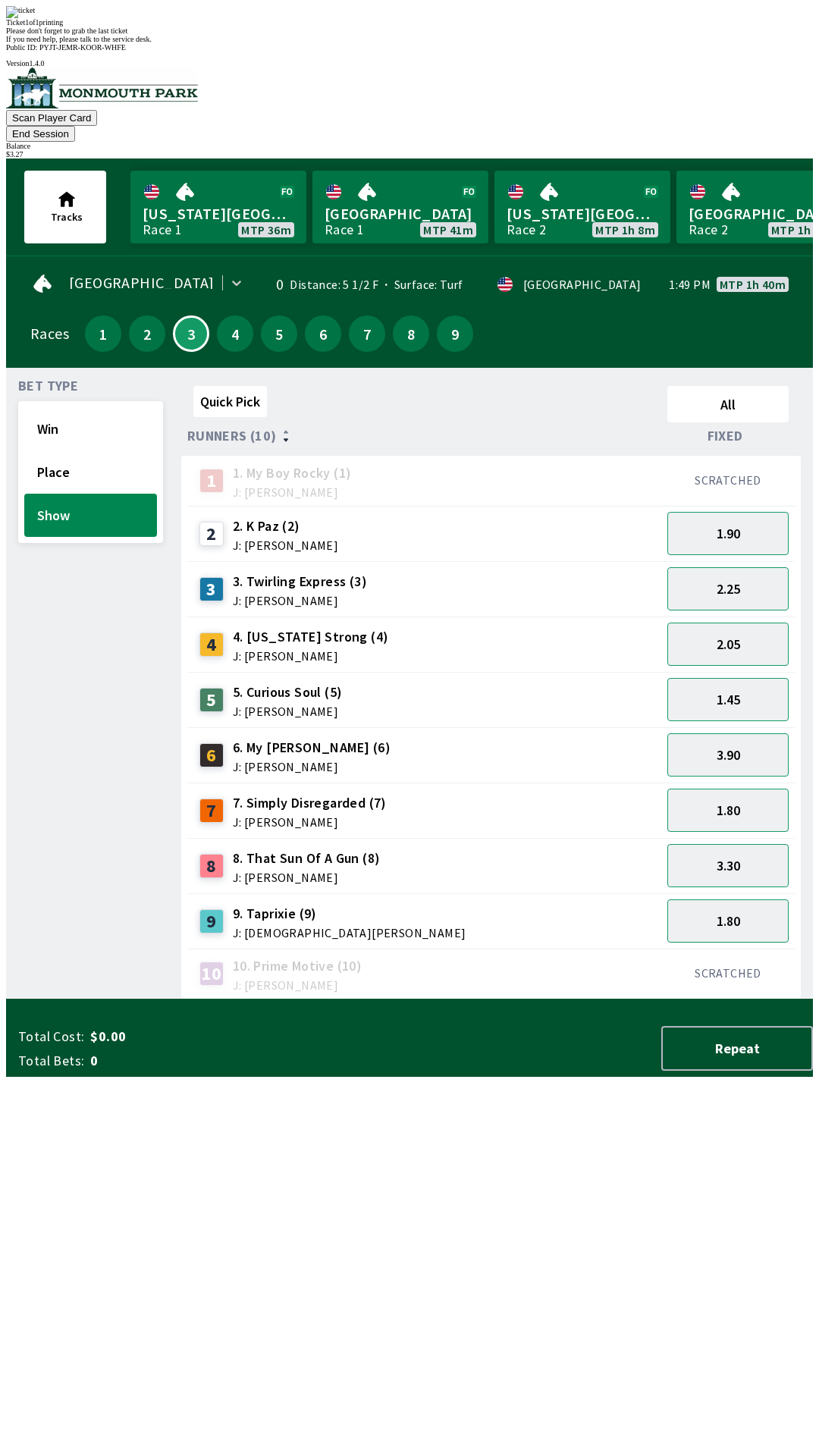
click at [29, 999] on div "Bet Type Win Place Show" at bounding box center [90, 690] width 145 height 619
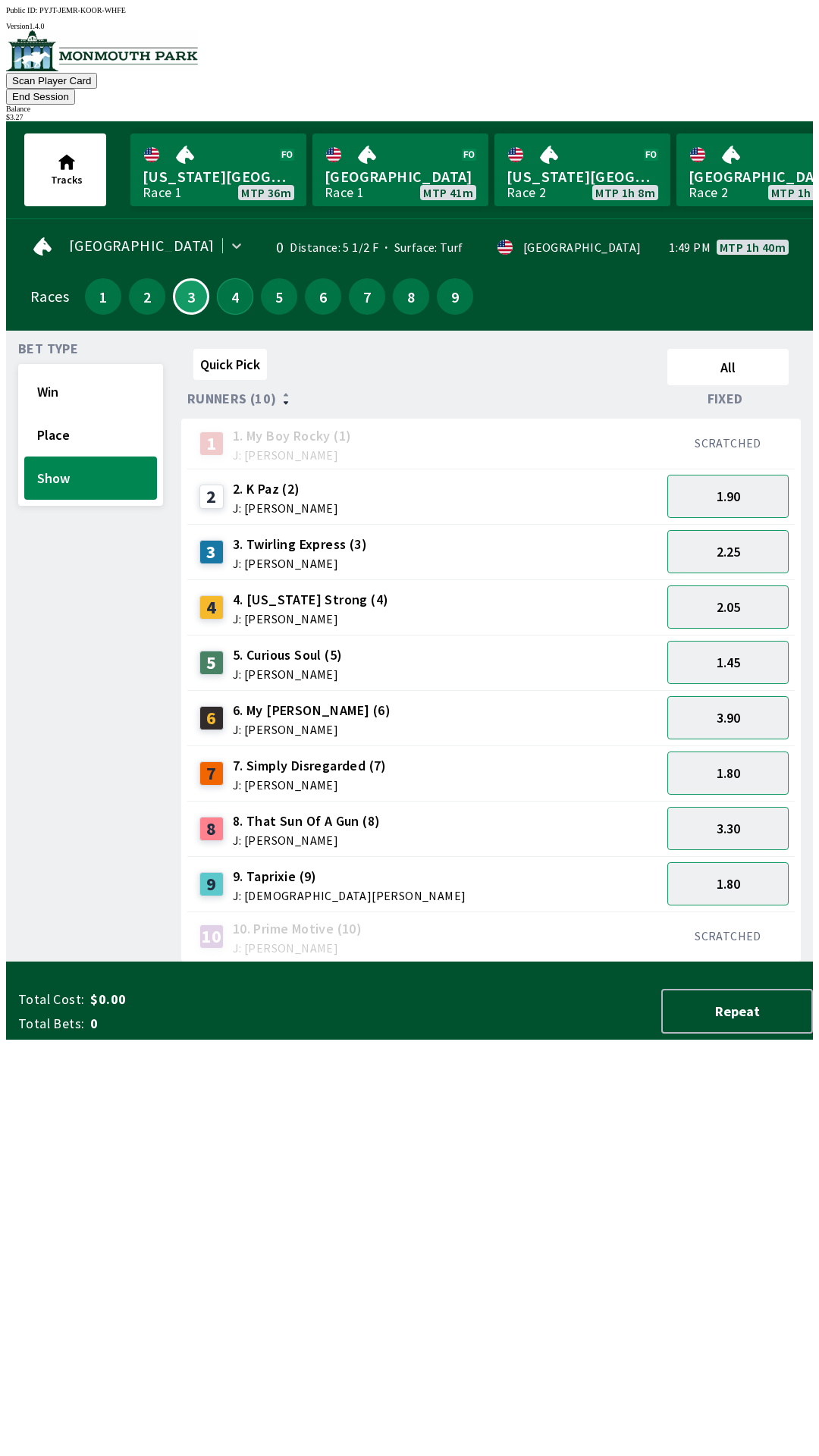
click at [226, 282] on button "4" at bounding box center [235, 296] width 36 height 36
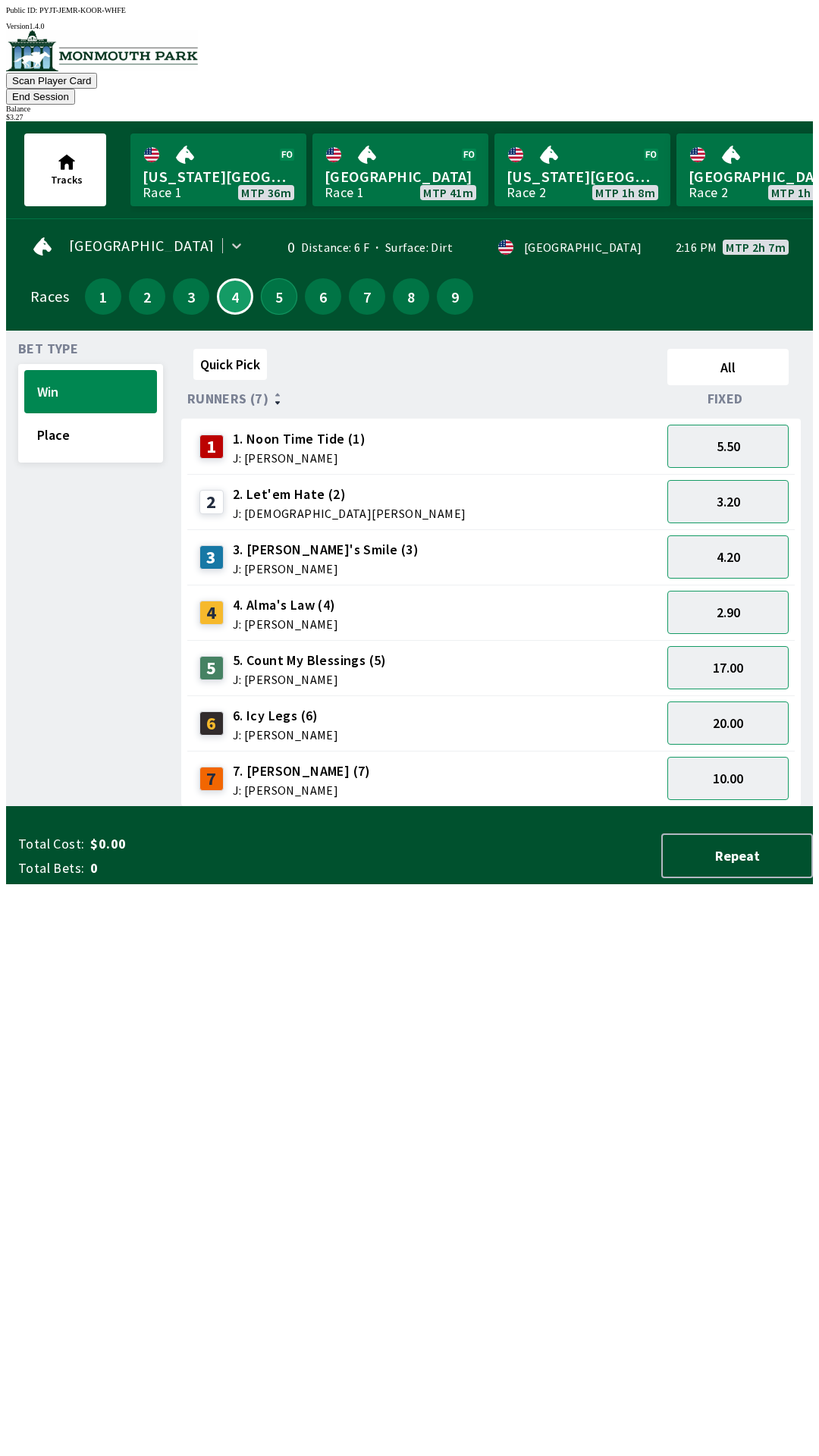
click at [276, 278] on button "5" at bounding box center [279, 296] width 36 height 36
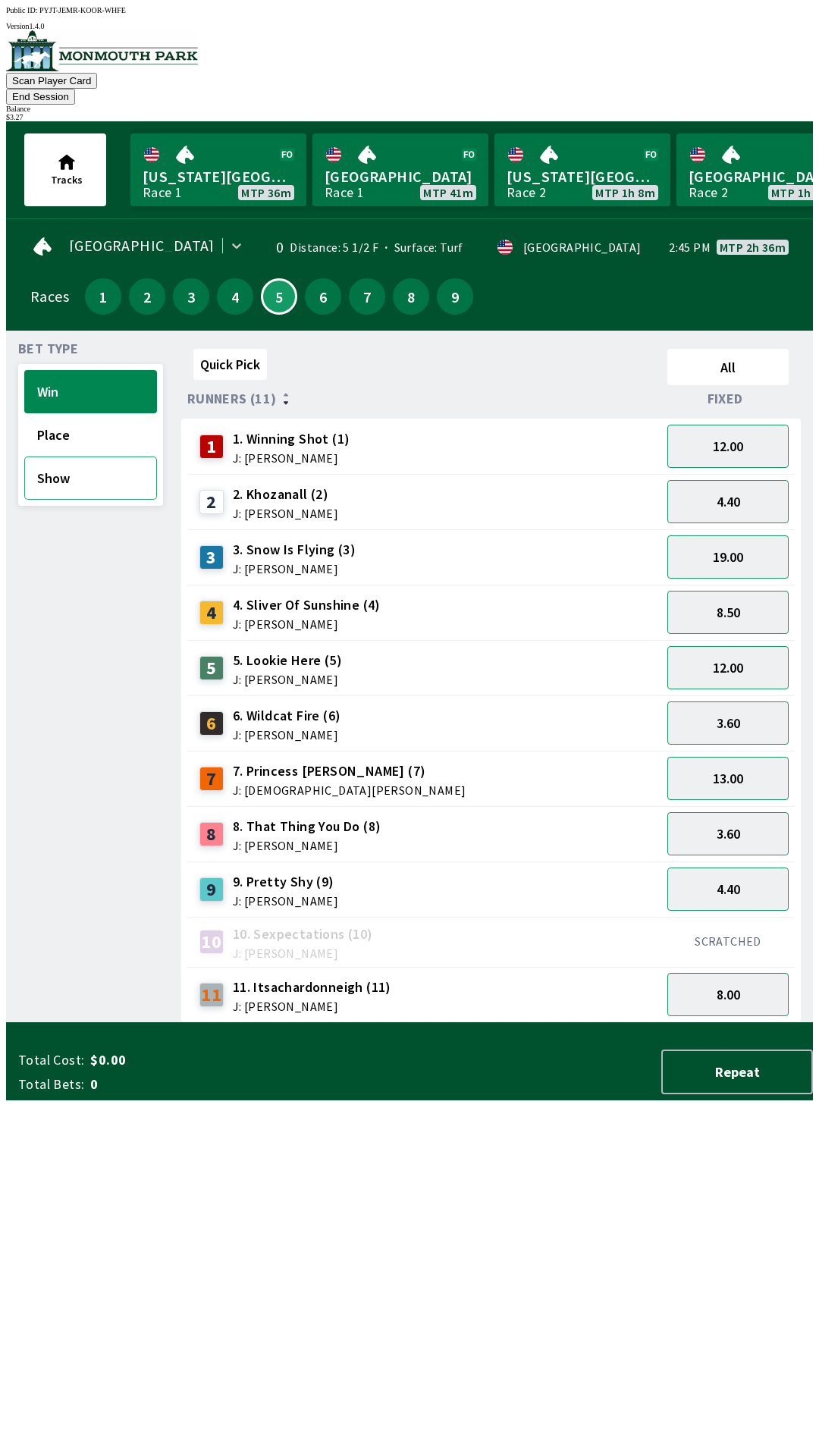
click at [97, 466] on button "Show" at bounding box center [91, 478] width 133 height 43
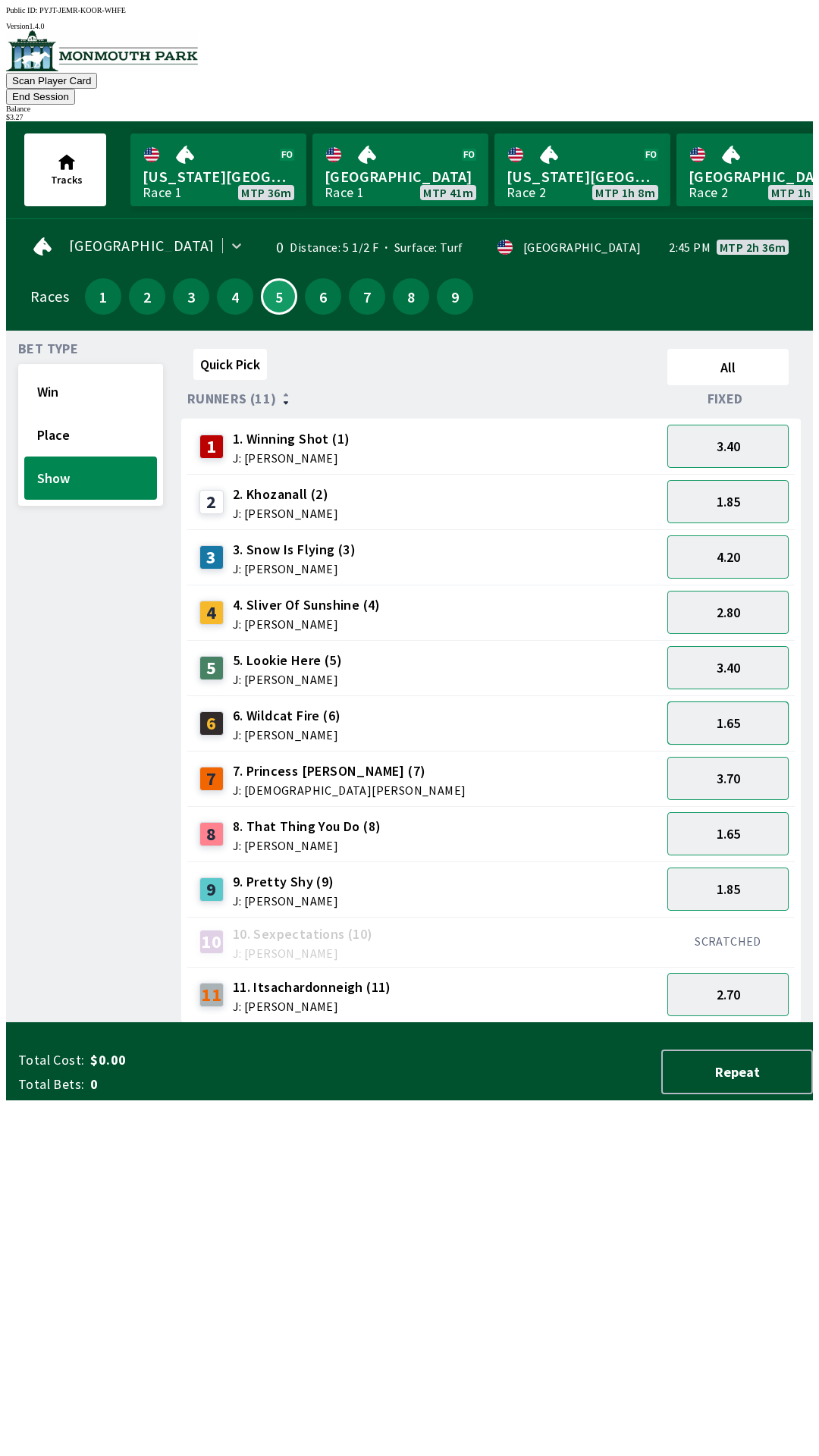
click at [746, 702] on button "1.65" at bounding box center [728, 723] width 122 height 43
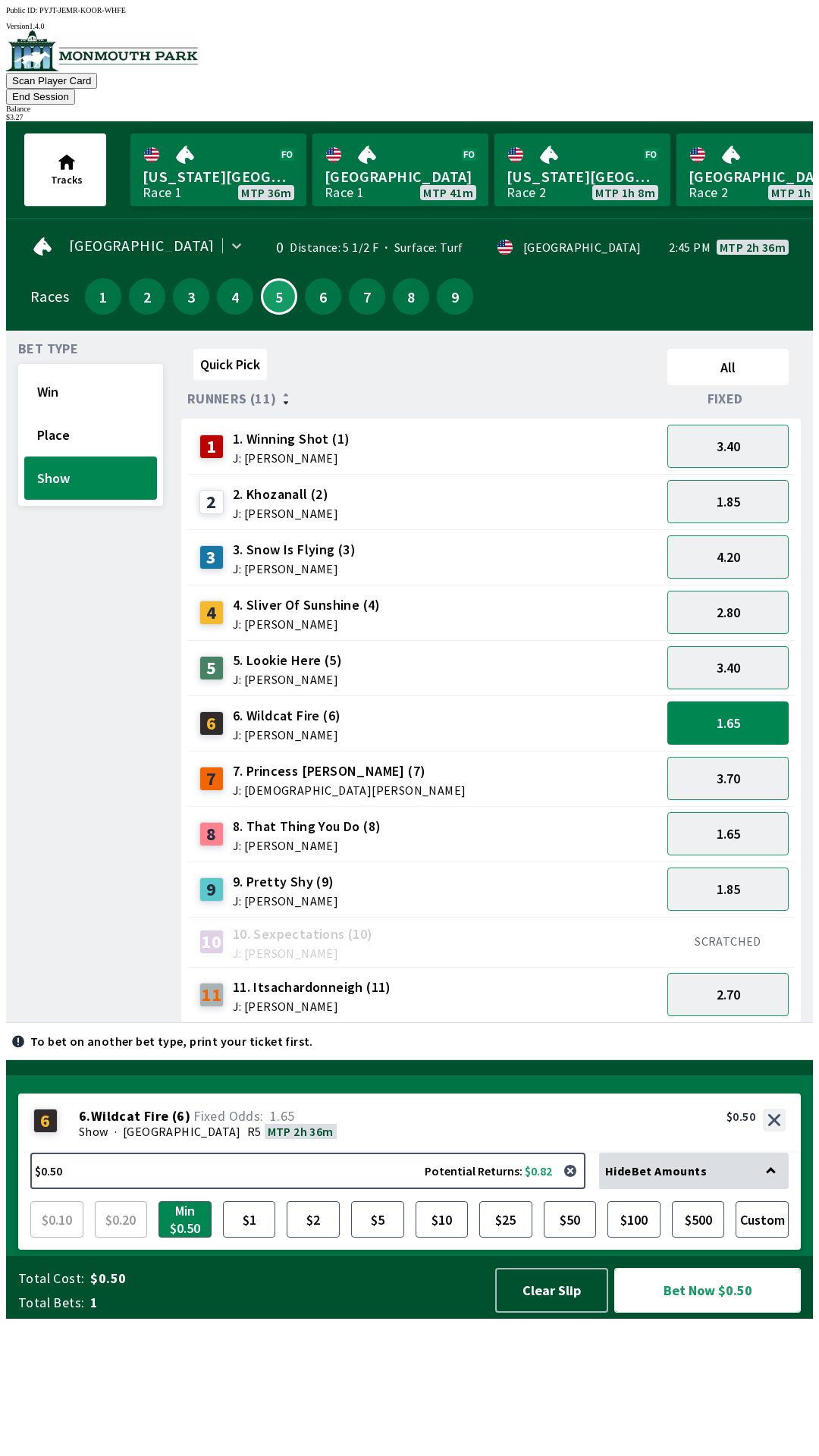
click at [708, 1313] on button "Bet Now $0.50" at bounding box center [708, 1290] width 186 height 45
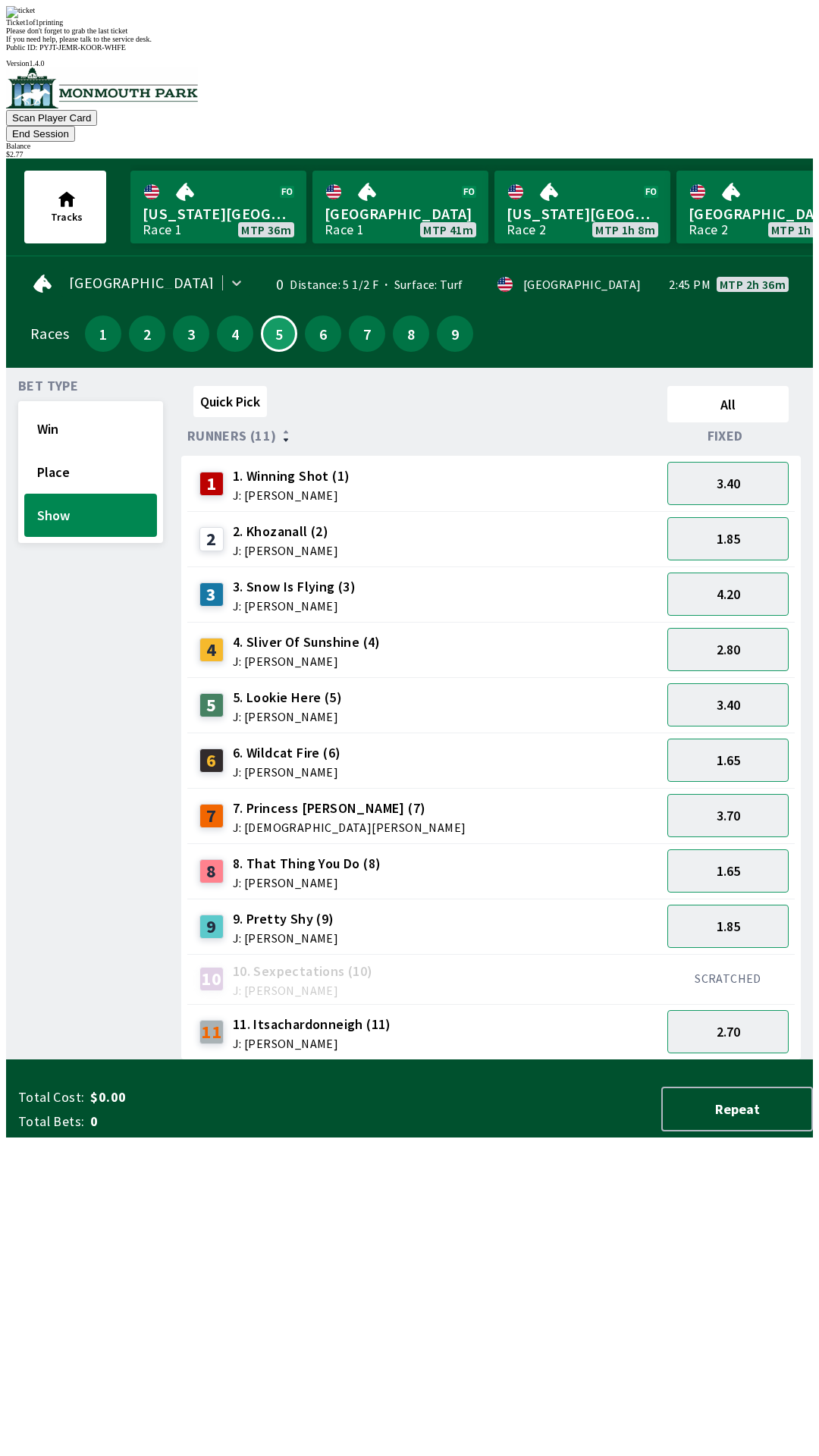
click at [36, 783] on div "Bet Type Win Place Show" at bounding box center [90, 720] width 145 height 680
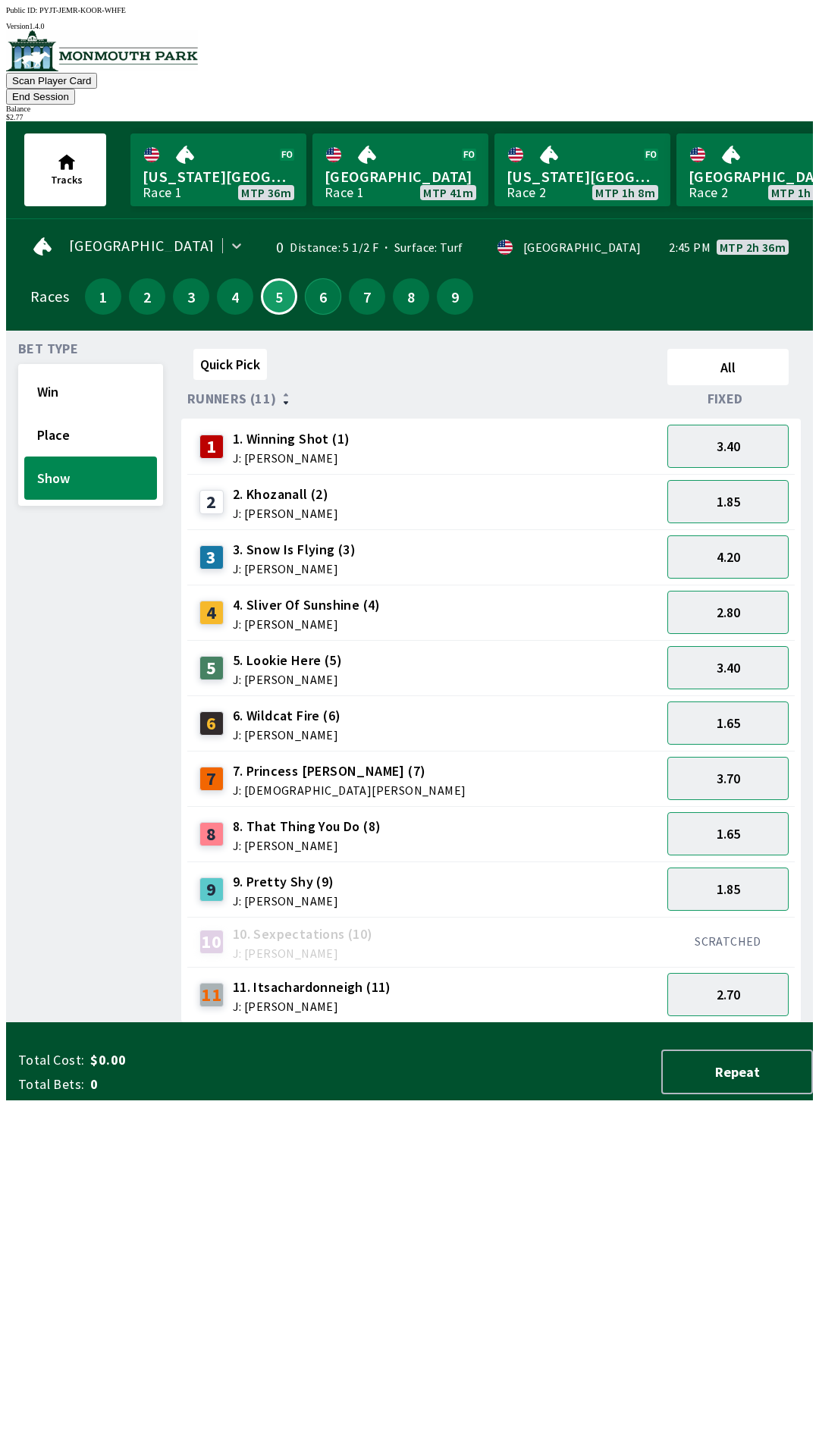
click at [311, 280] on button "6" at bounding box center [323, 296] width 36 height 36
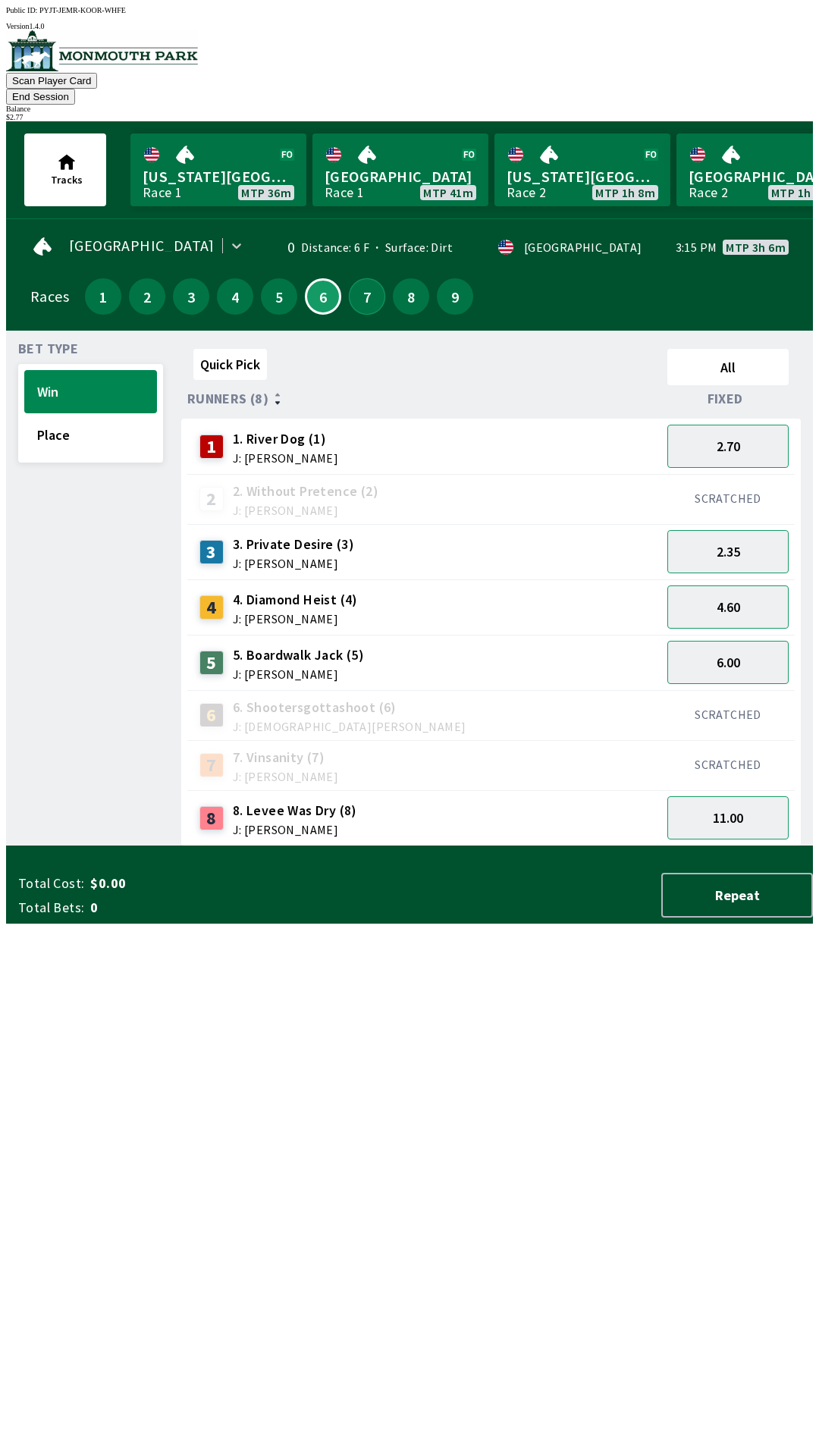
click at [358, 278] on button "7" at bounding box center [367, 296] width 36 height 36
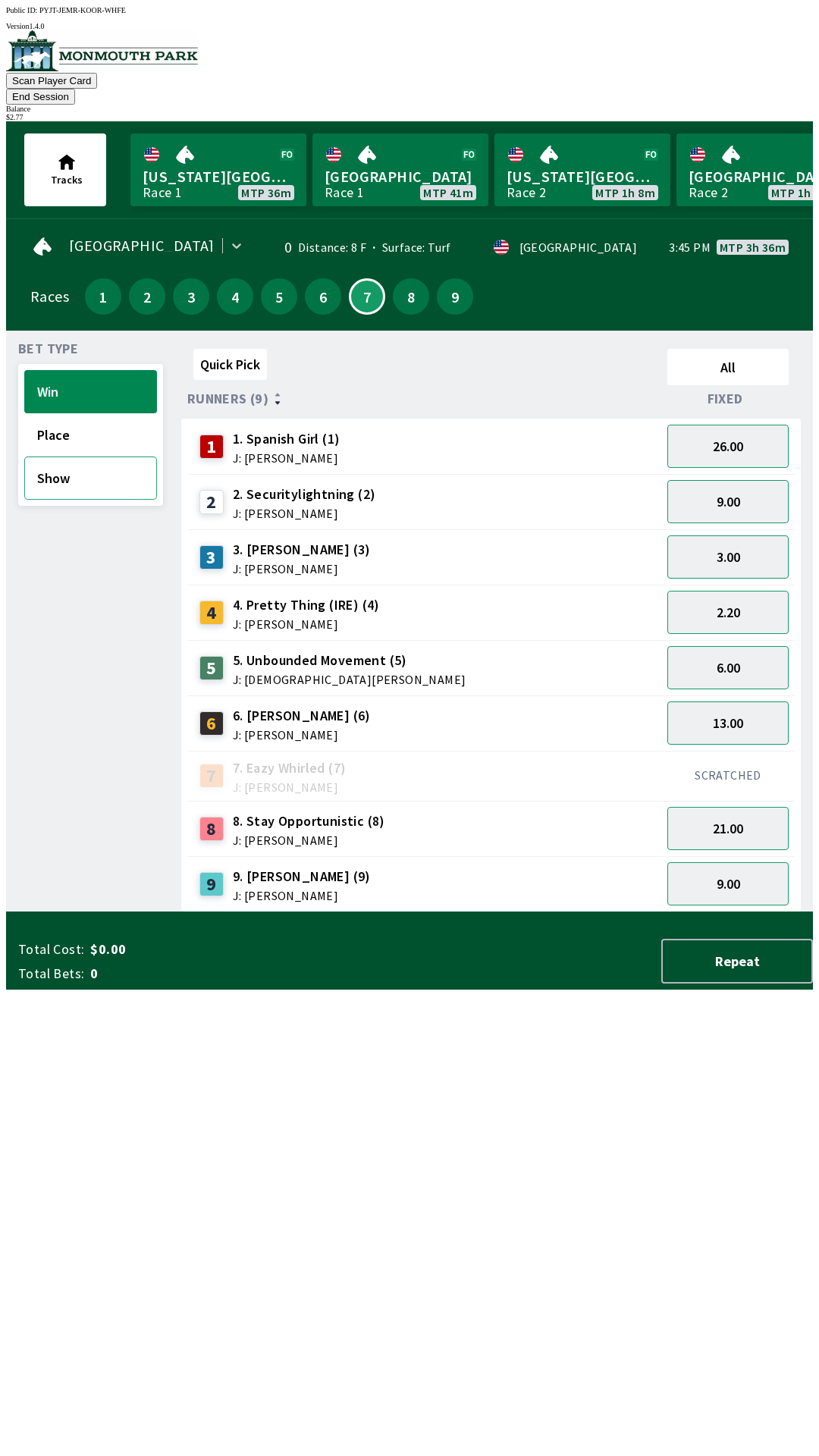
click at [95, 457] on button "Show" at bounding box center [91, 478] width 133 height 43
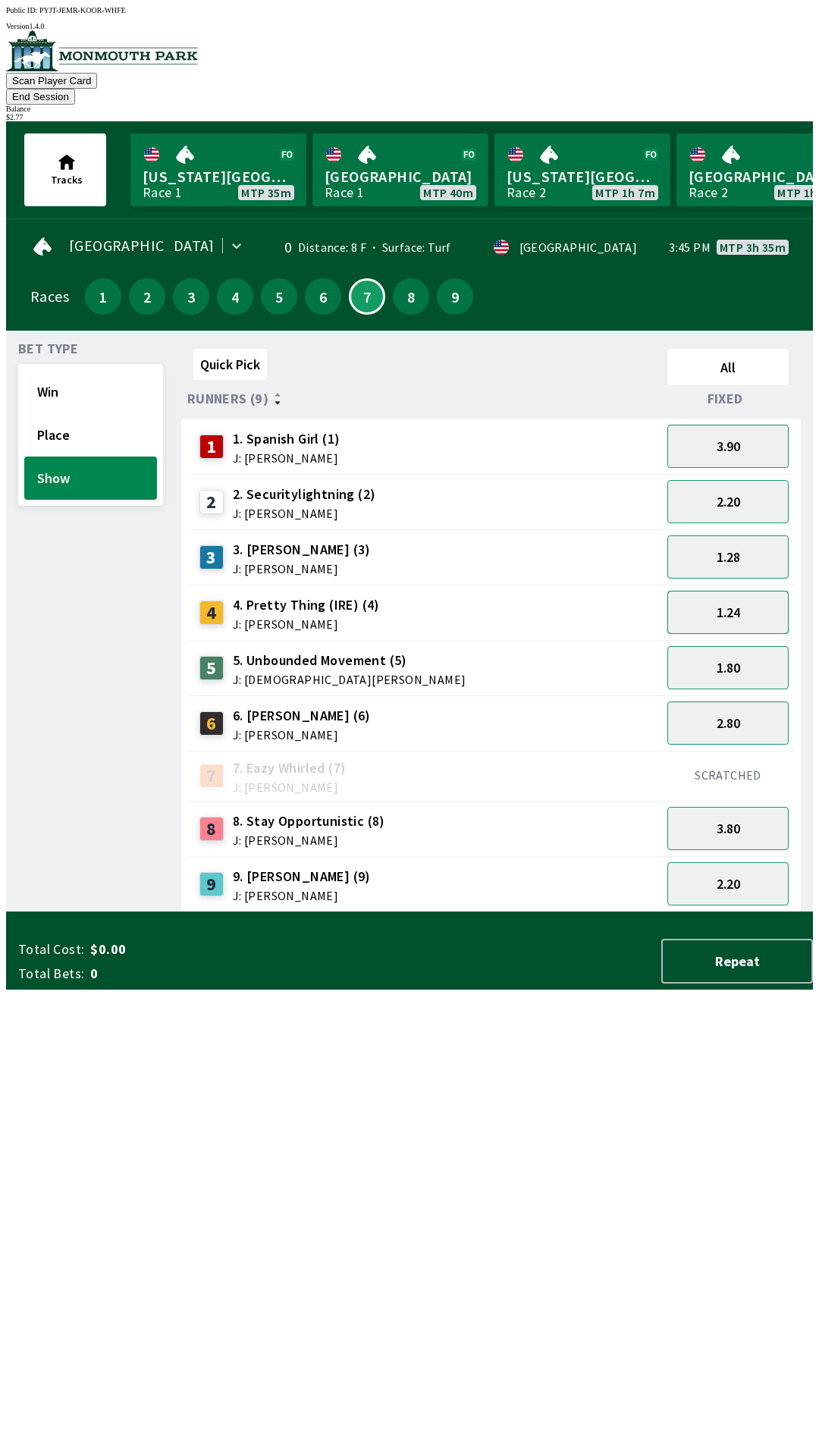
click at [761, 591] on button "1.24" at bounding box center [728, 612] width 122 height 43
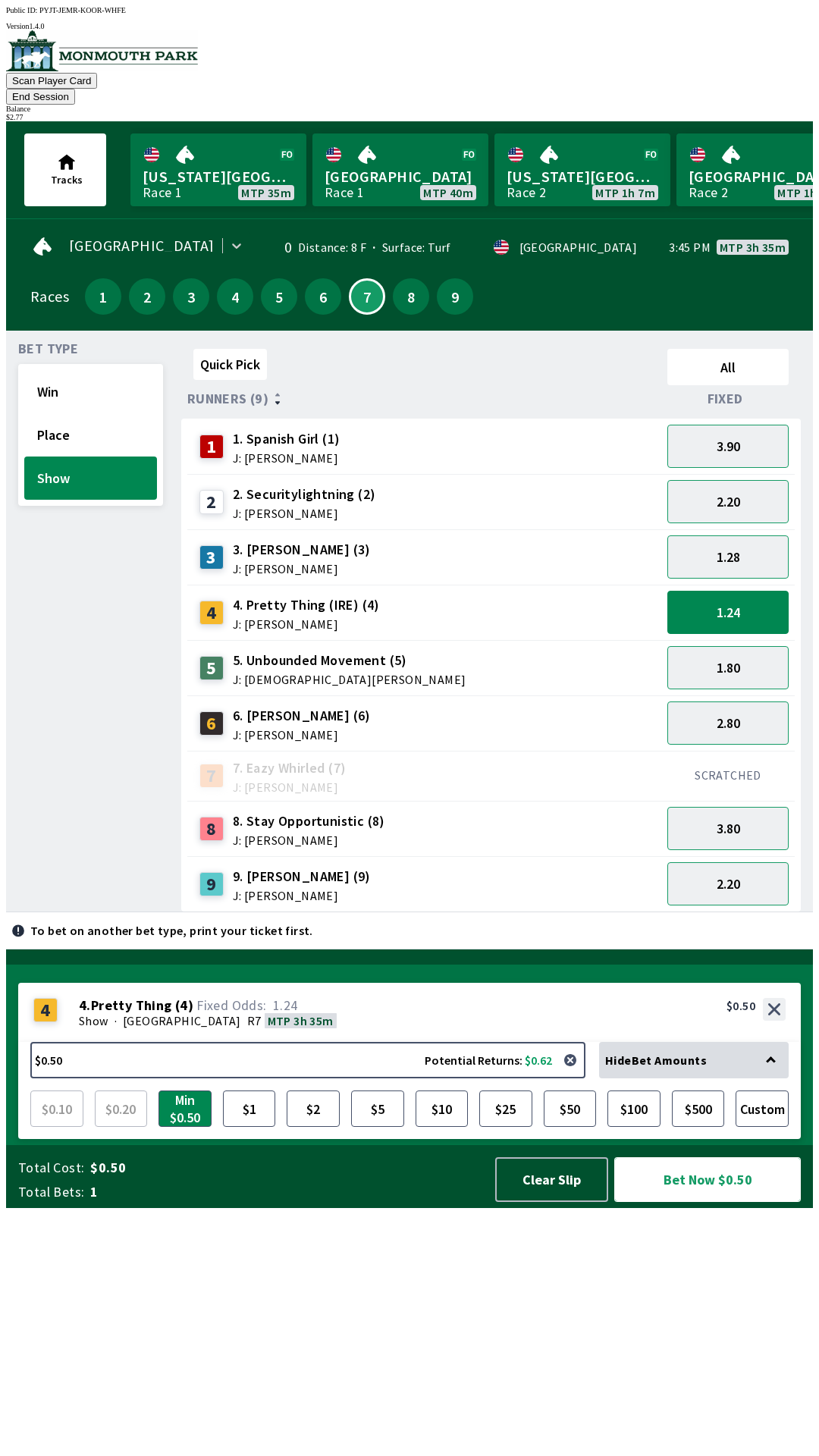
click at [701, 1202] on button "Bet Now $0.50" at bounding box center [708, 1179] width 186 height 45
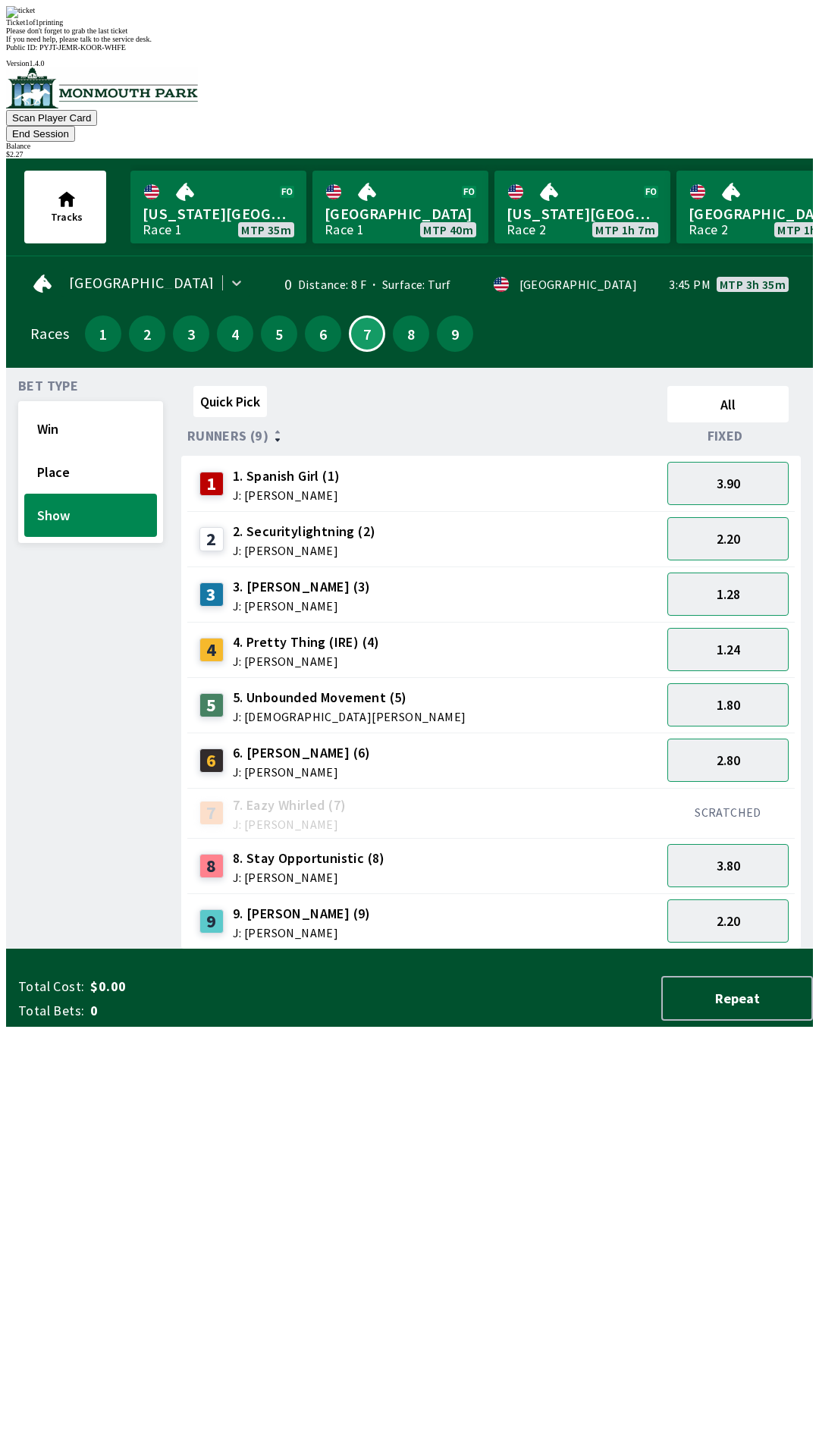
click at [60, 656] on div "Bet Type Win Place Show" at bounding box center [90, 664] width 145 height 570
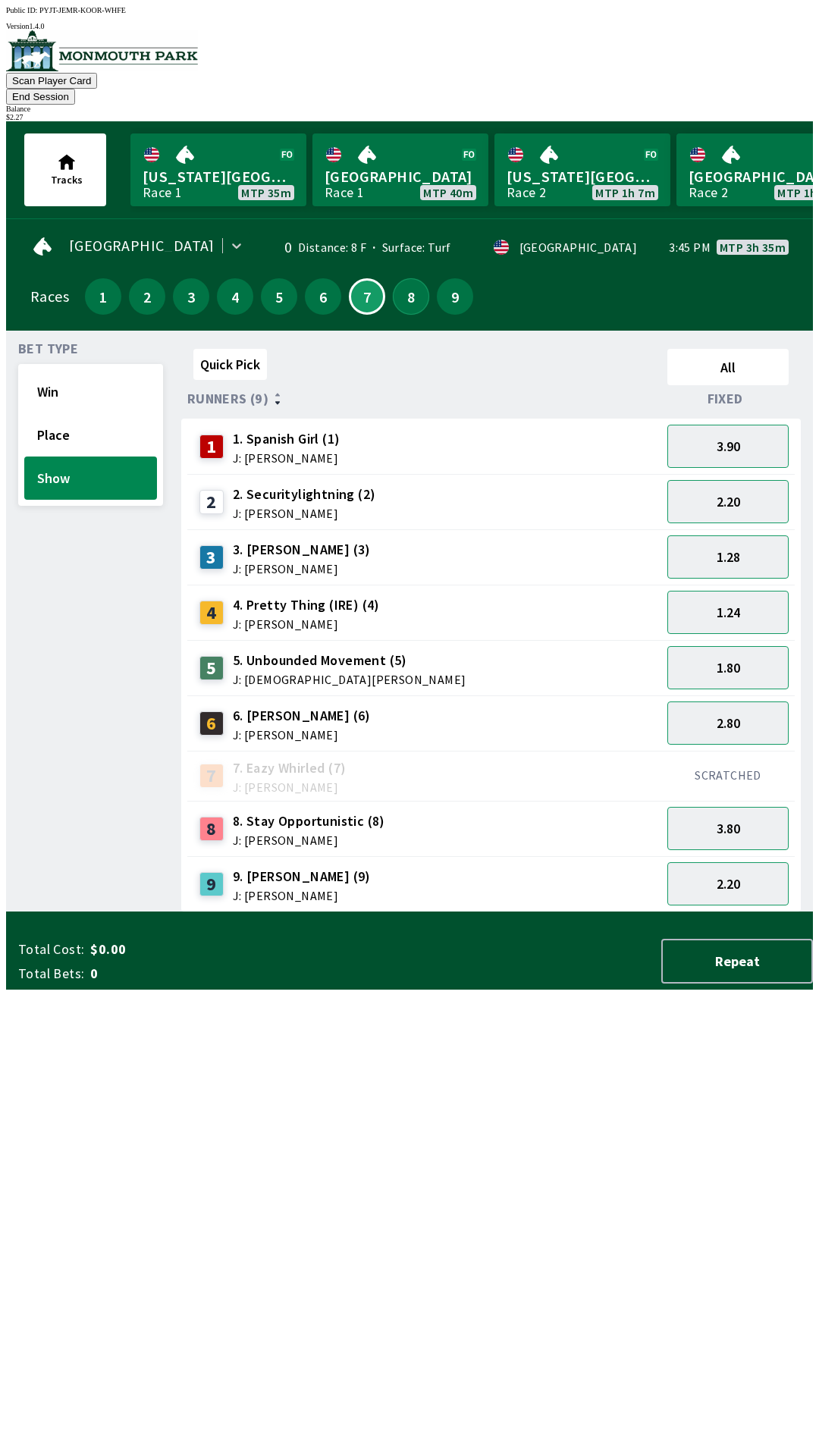
click at [404, 285] on button "8" at bounding box center [411, 296] width 36 height 36
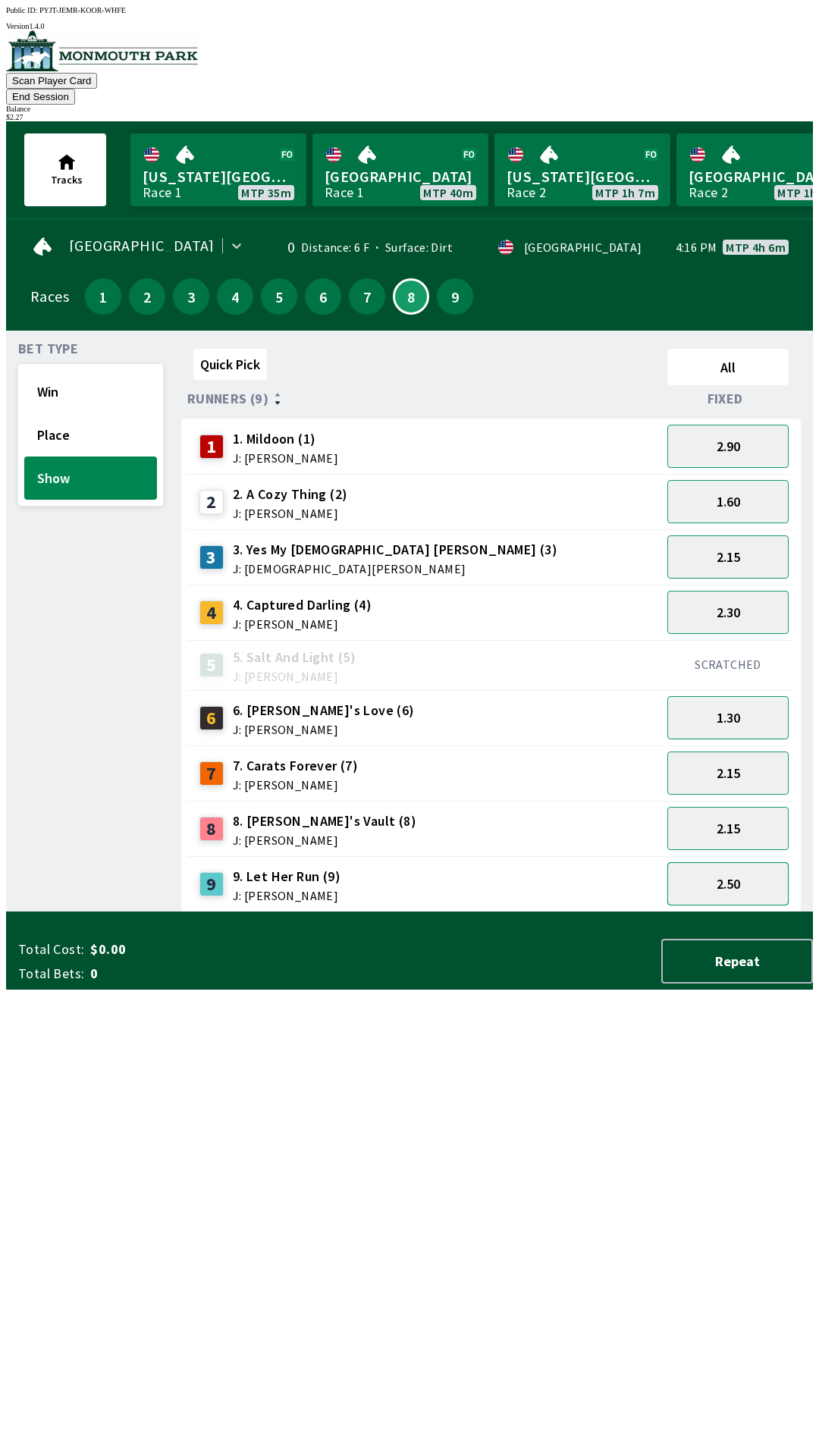
click at [729, 862] on button "2.50" at bounding box center [728, 883] width 122 height 43
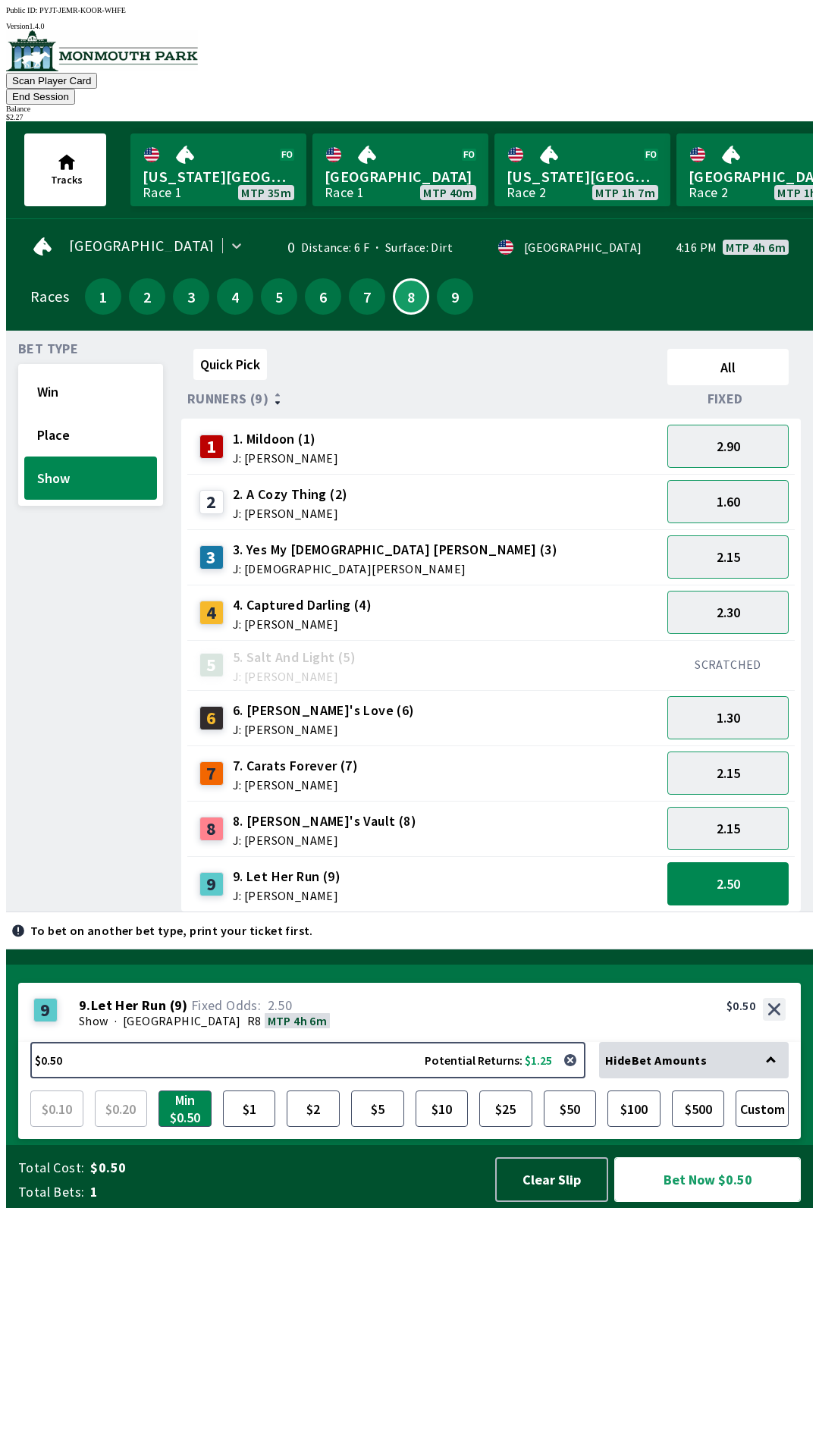
click at [710, 1202] on button "Bet Now $0.50" at bounding box center [708, 1179] width 186 height 45
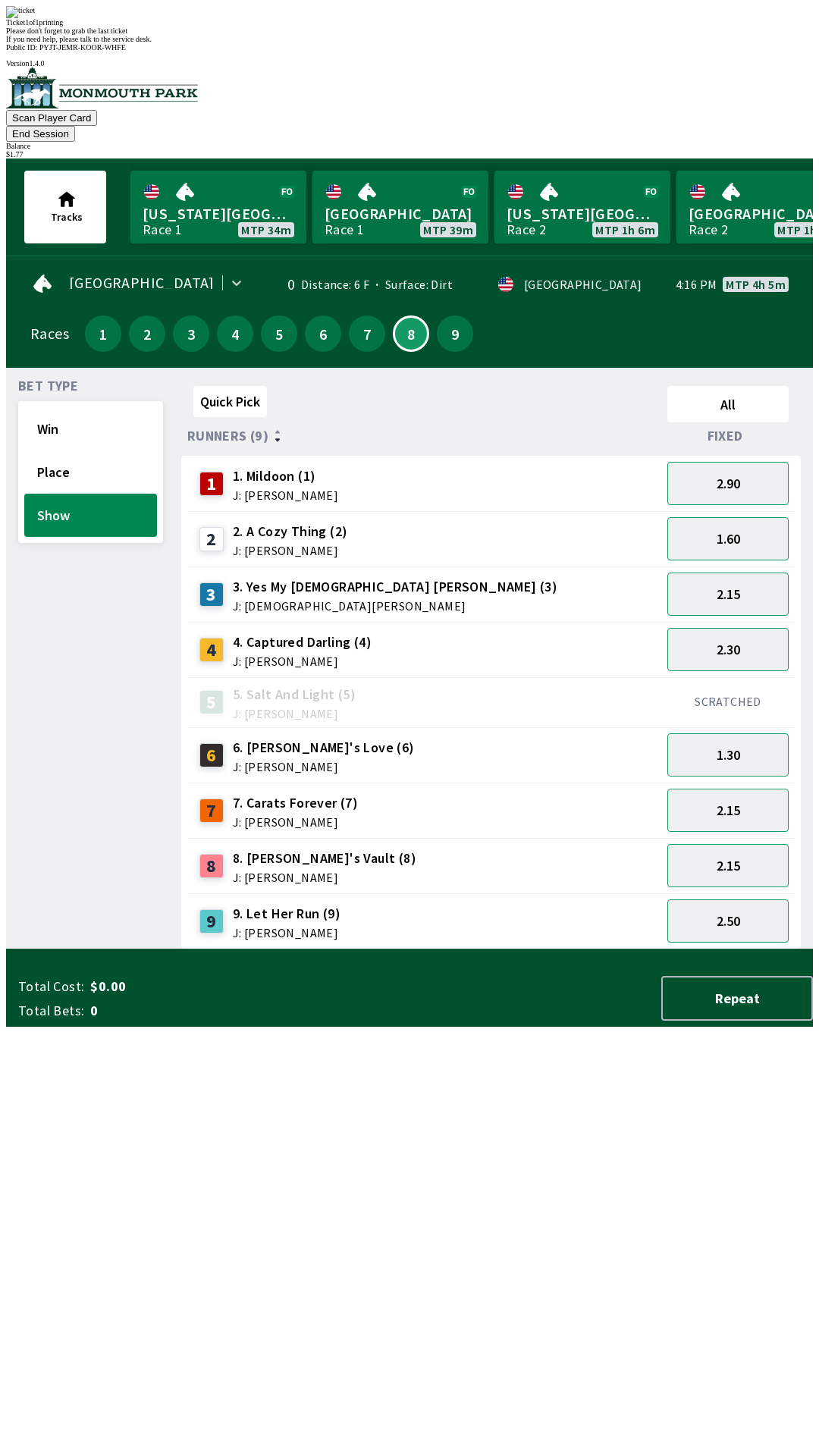
click at [47, 950] on div "Bet Type Win Place Show" at bounding box center [90, 664] width 145 height 570
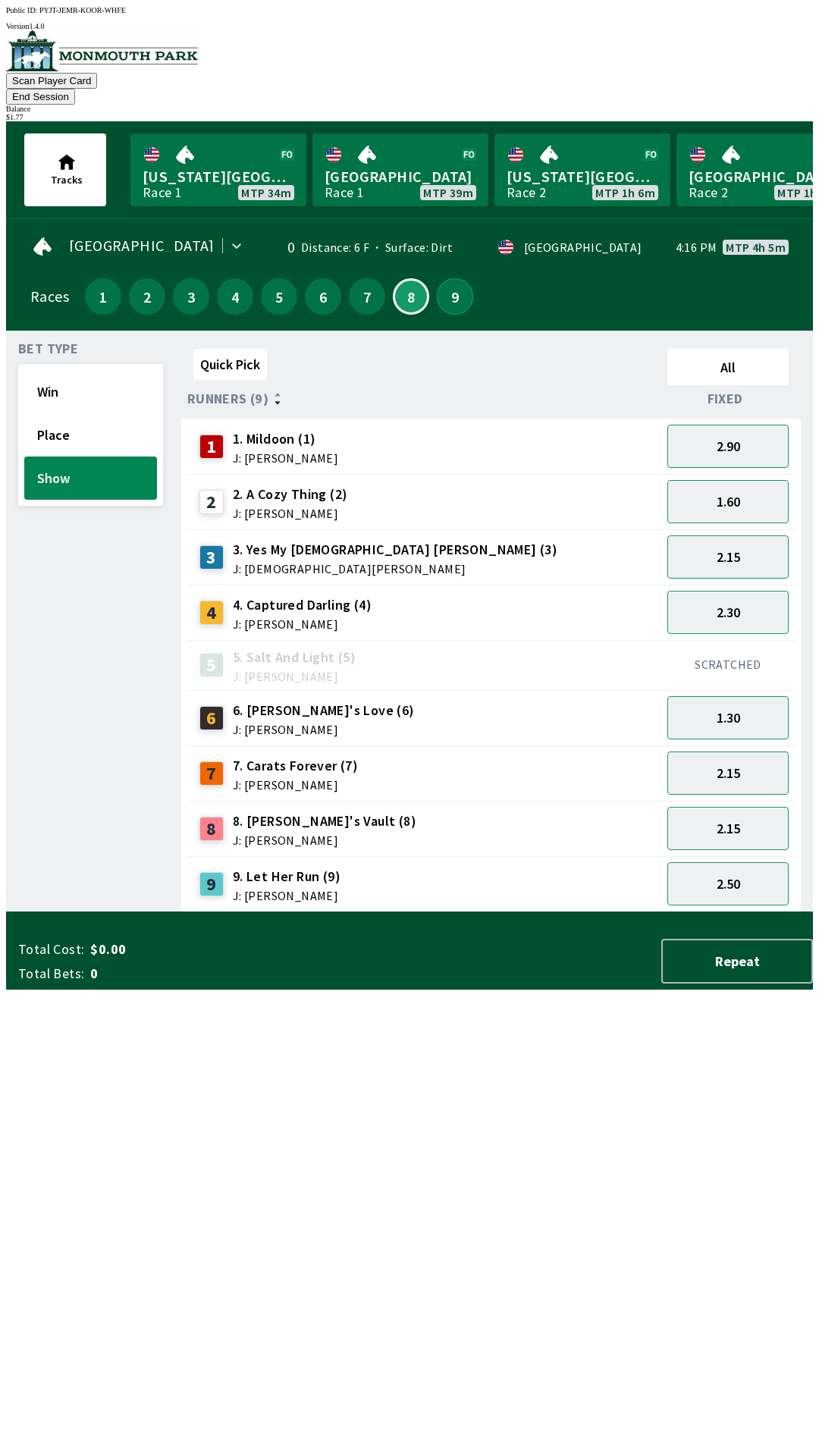
click at [448, 278] on button "9" at bounding box center [455, 296] width 36 height 36
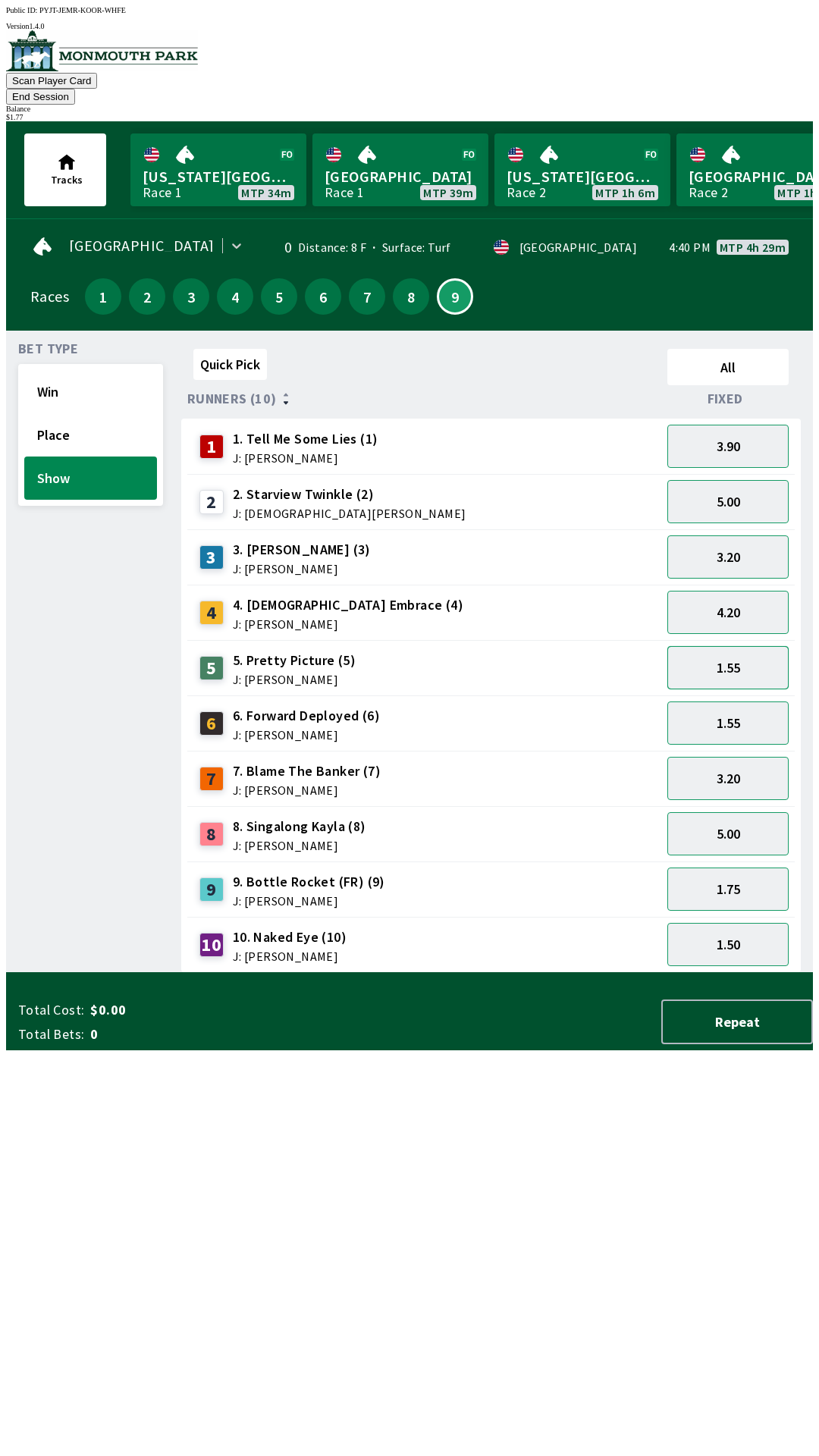
click at [742, 646] on button "1.55" at bounding box center [728, 668] width 122 height 43
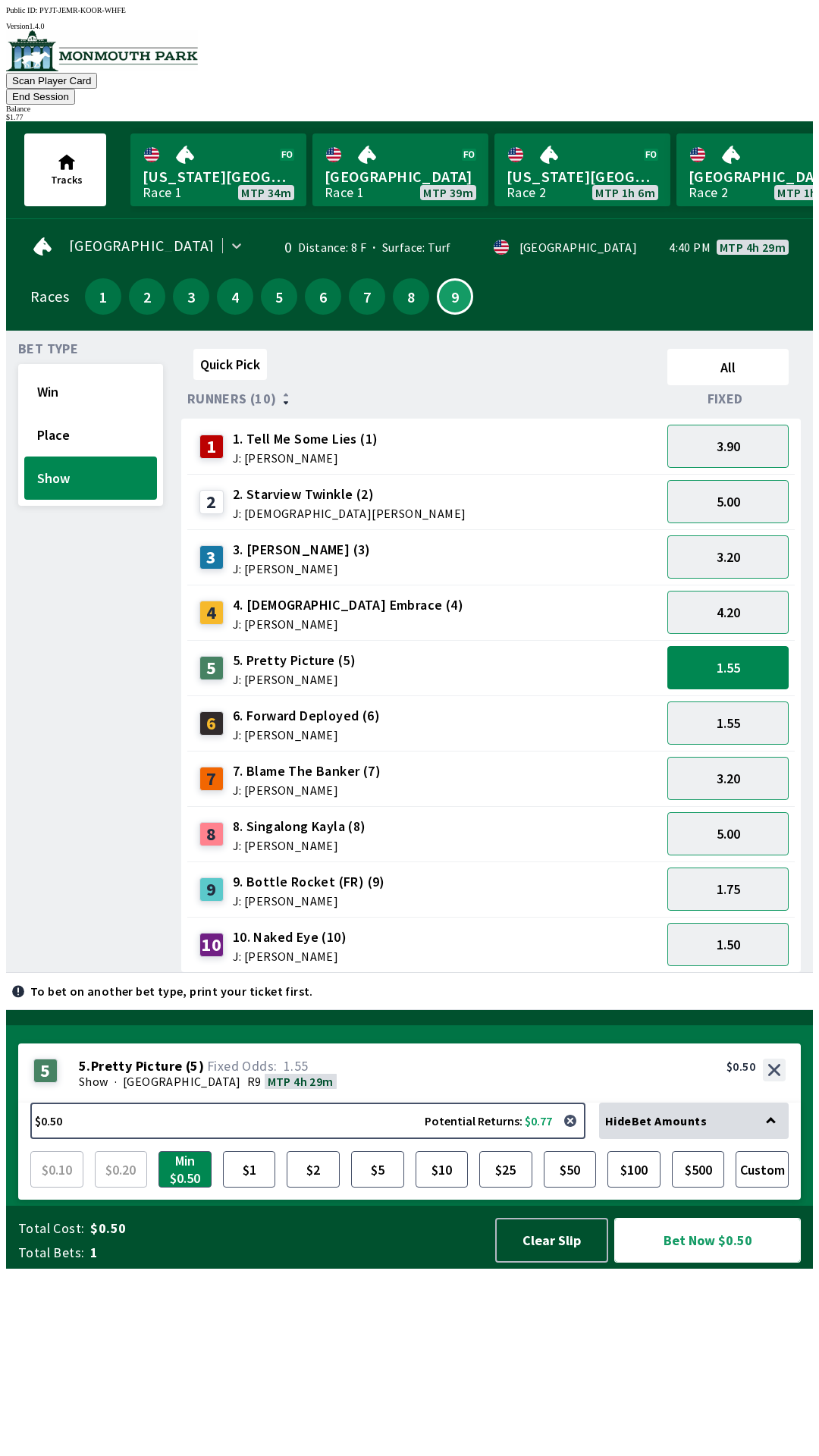
click at [700, 1262] on button "Bet Now $0.50" at bounding box center [708, 1240] width 186 height 45
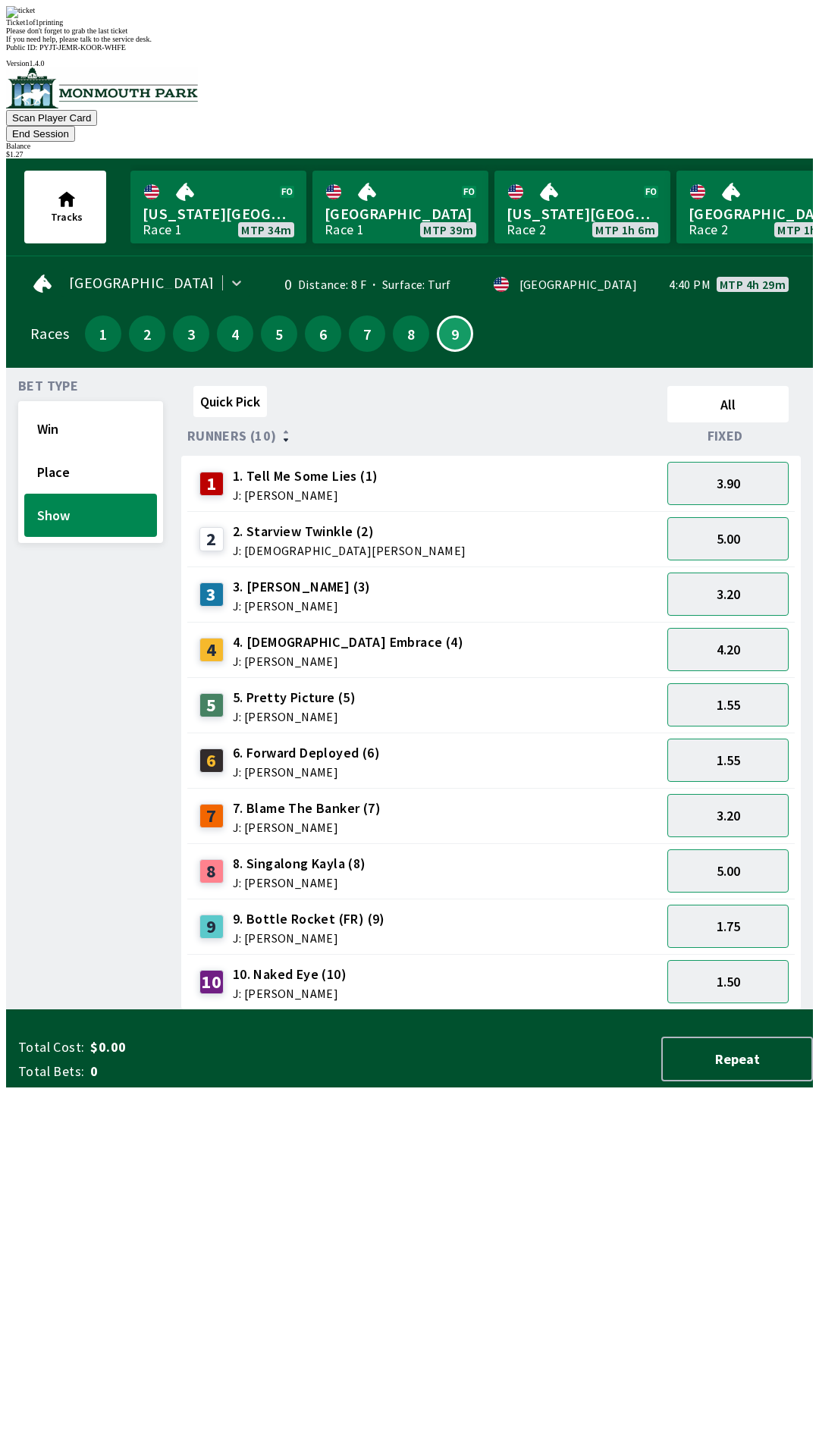
click at [21, 1010] on div "Bet Type Win Place Show" at bounding box center [90, 695] width 145 height 630
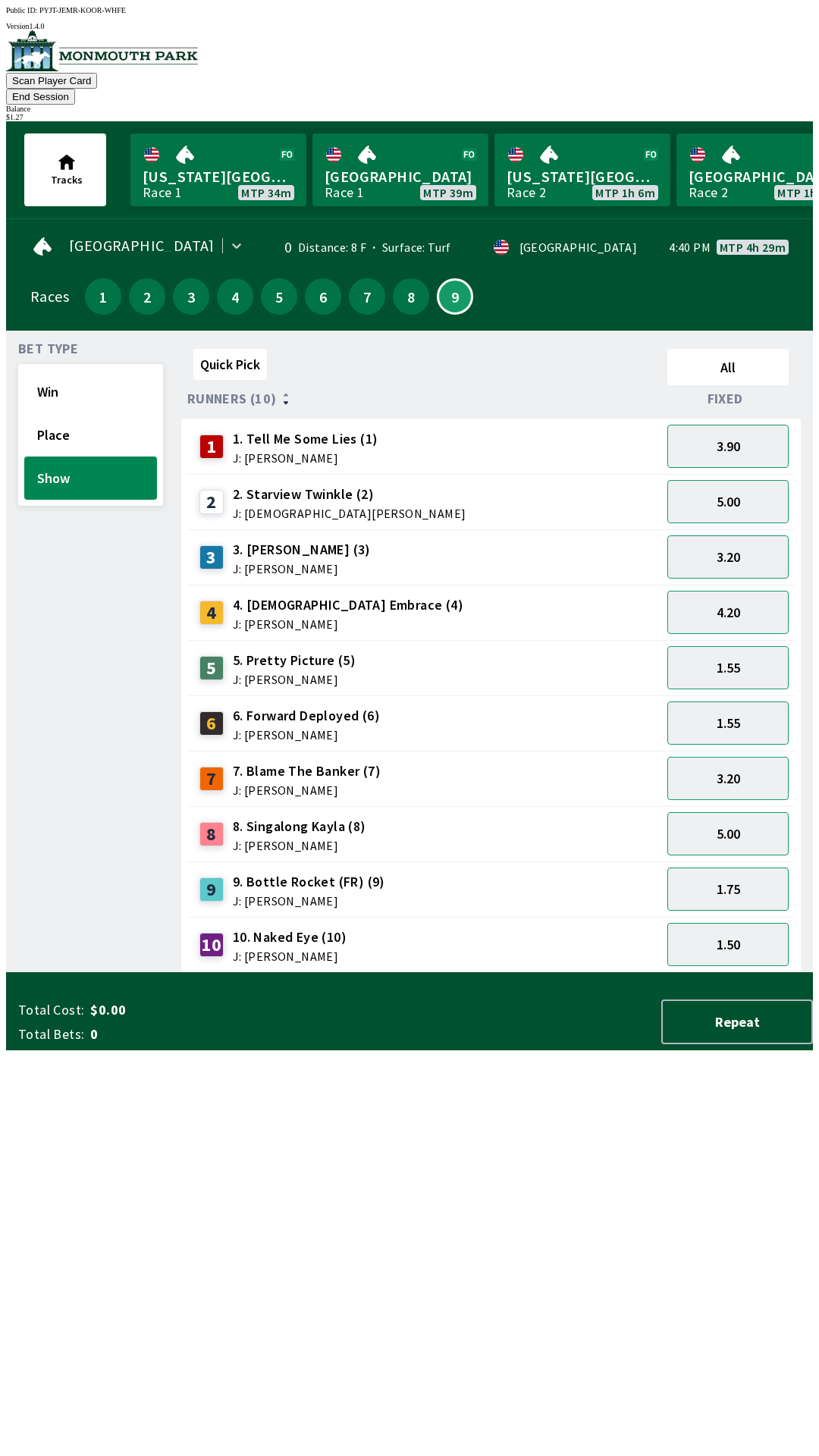
click at [75, 88] on button "End Session" at bounding box center [40, 96] width 69 height 16
